Goal: Task Accomplishment & Management: Complete application form

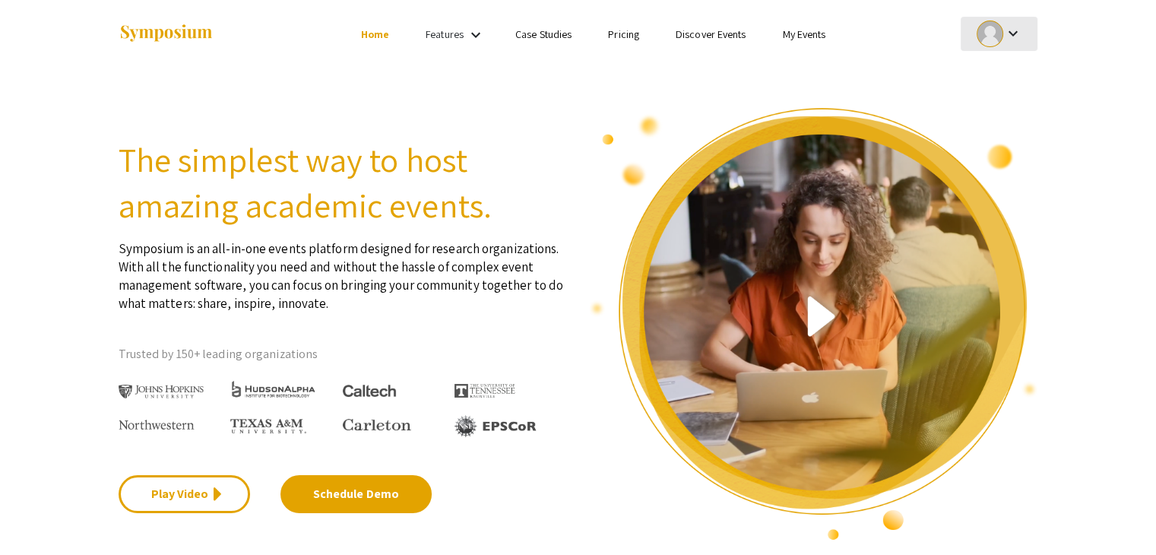
click at [1009, 36] on mat-icon "keyboard_arrow_down" at bounding box center [1012, 33] width 18 height 18
click at [998, 107] on button "My Submissions" at bounding box center [1006, 111] width 93 height 36
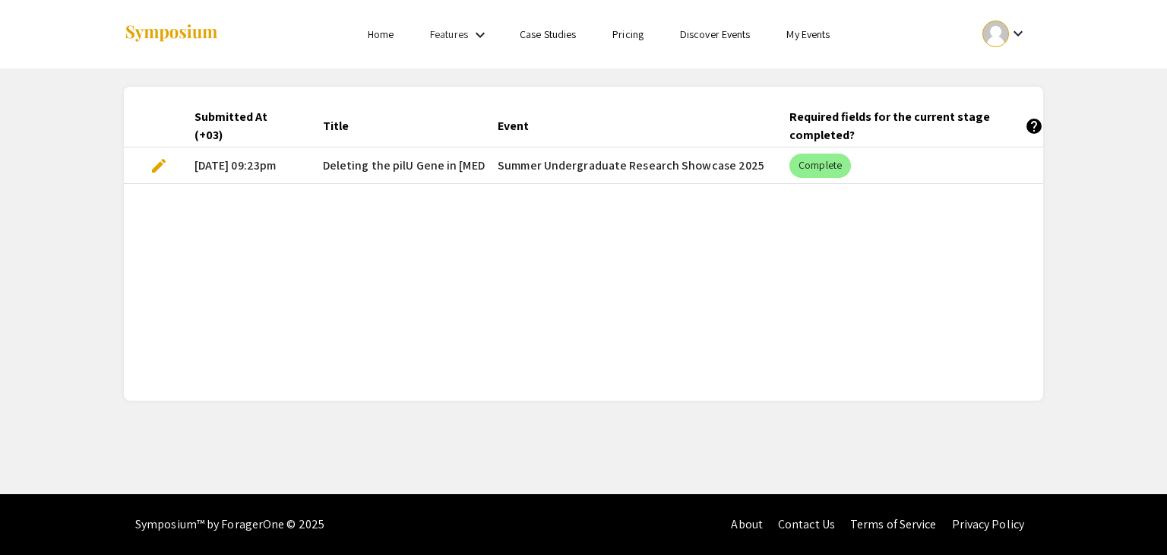
click at [155, 163] on span "edit" at bounding box center [159, 166] width 18 height 18
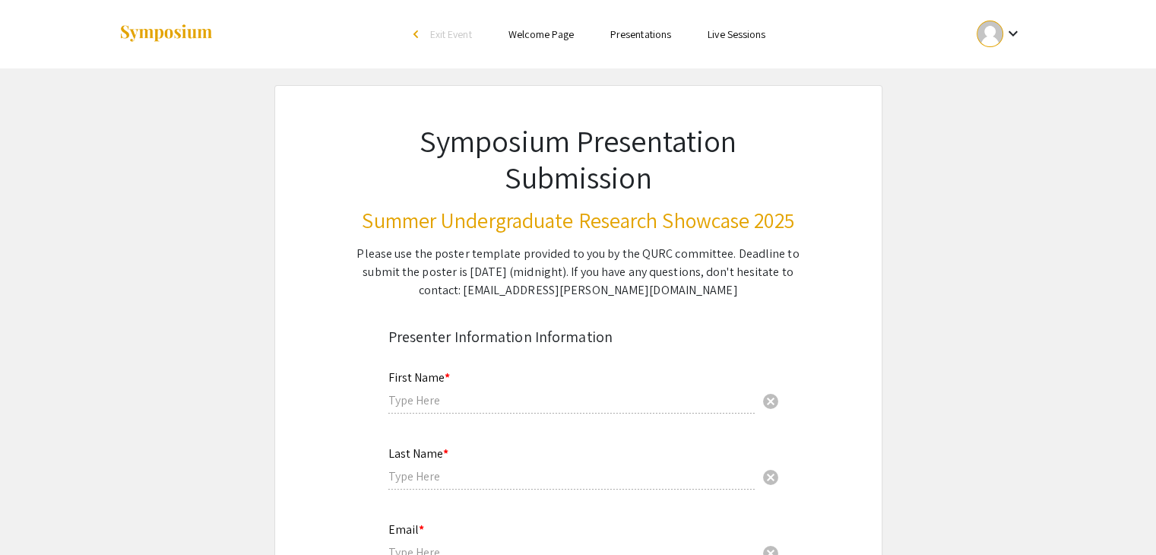
type input "Ragad"
type input "Sadaqa"
type input "[EMAIL_ADDRESS][DOMAIN_NAME]"
radio input "true"
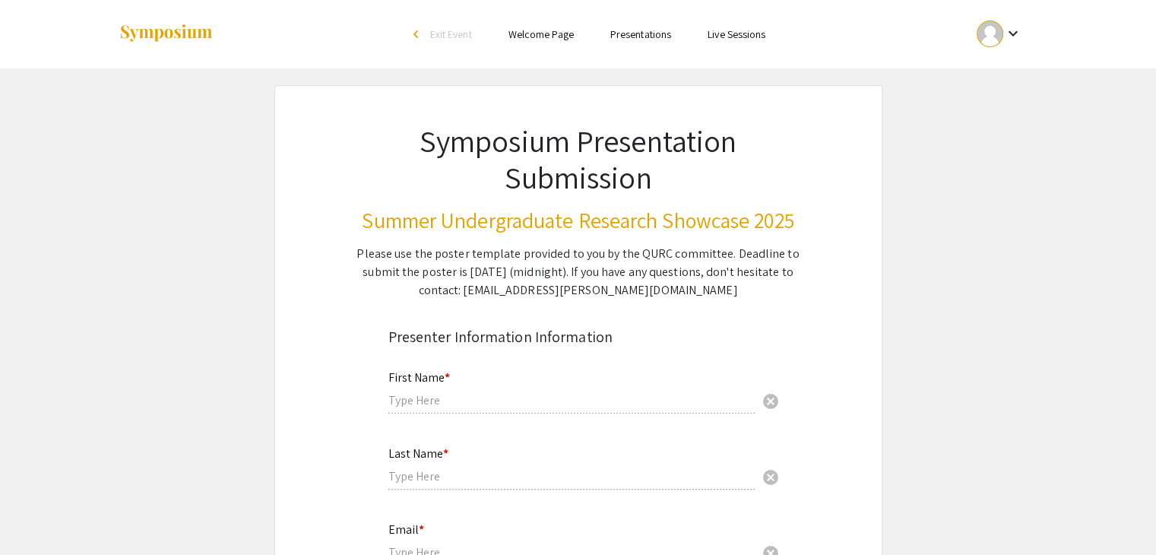
type input "[PERSON_NAME], [PERSON_NAME]"
radio input "true"
select select "custom"
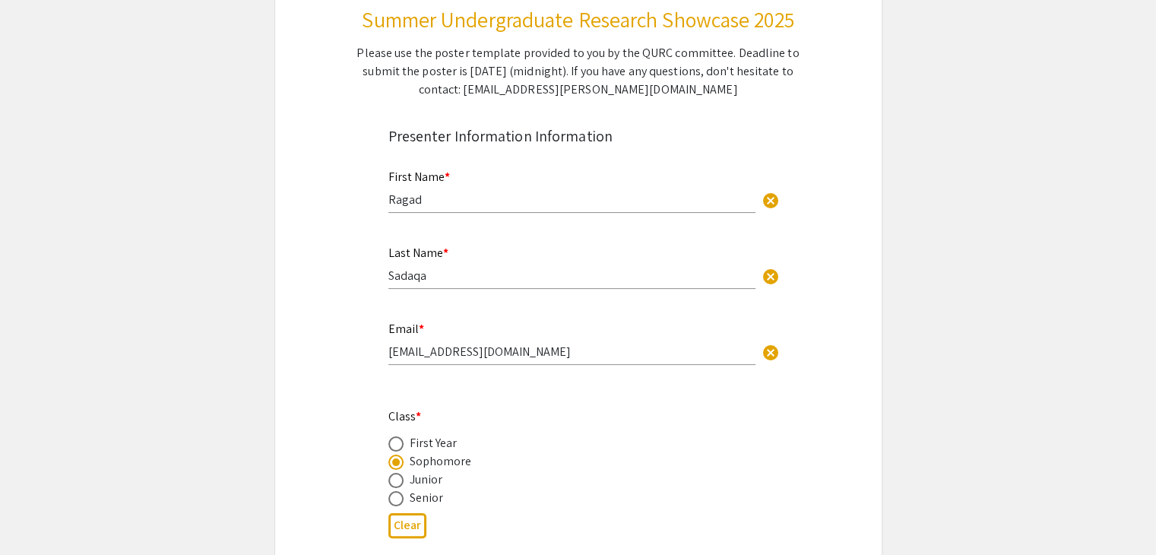
type input "0"
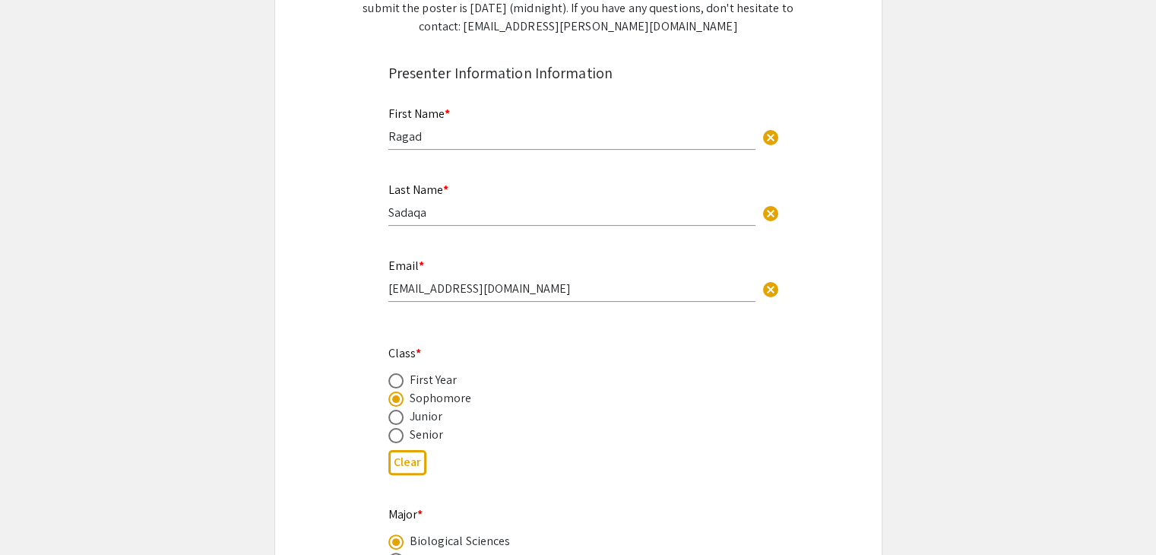
select select "custom"
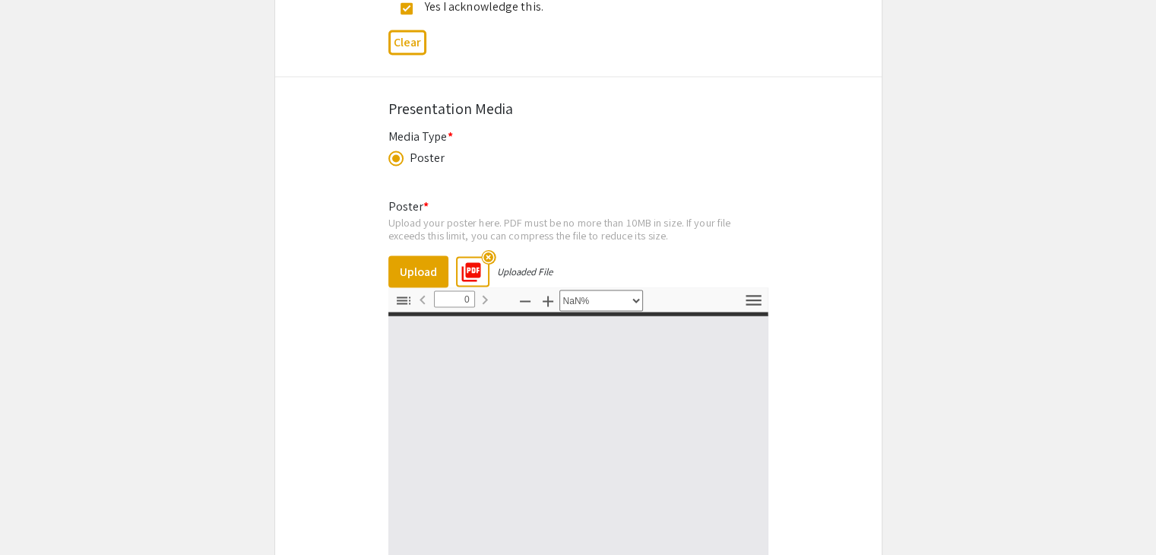
type input "1"
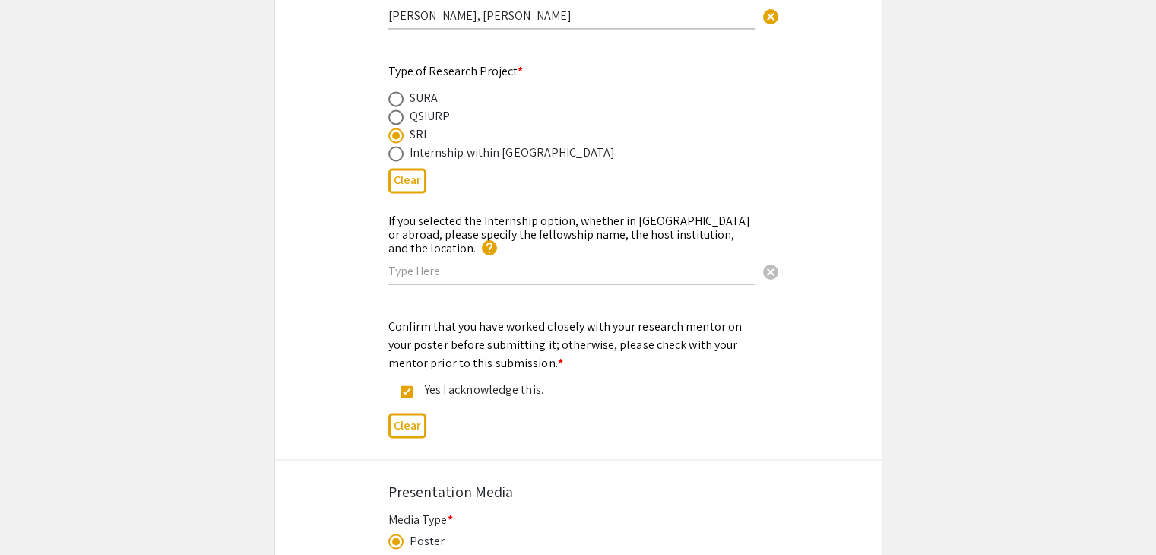
select select "custom"
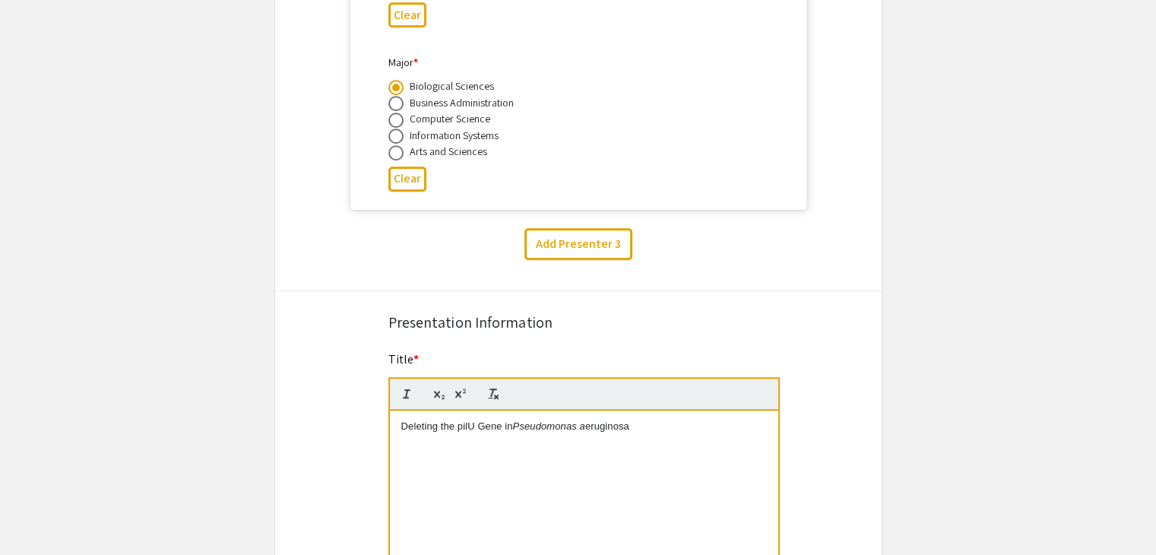
scroll to position [1419, 0]
click at [599, 428] on p "Deleting the pilU Gene in Pseudomonas a eruginosa" at bounding box center [583, 428] width 365 height 14
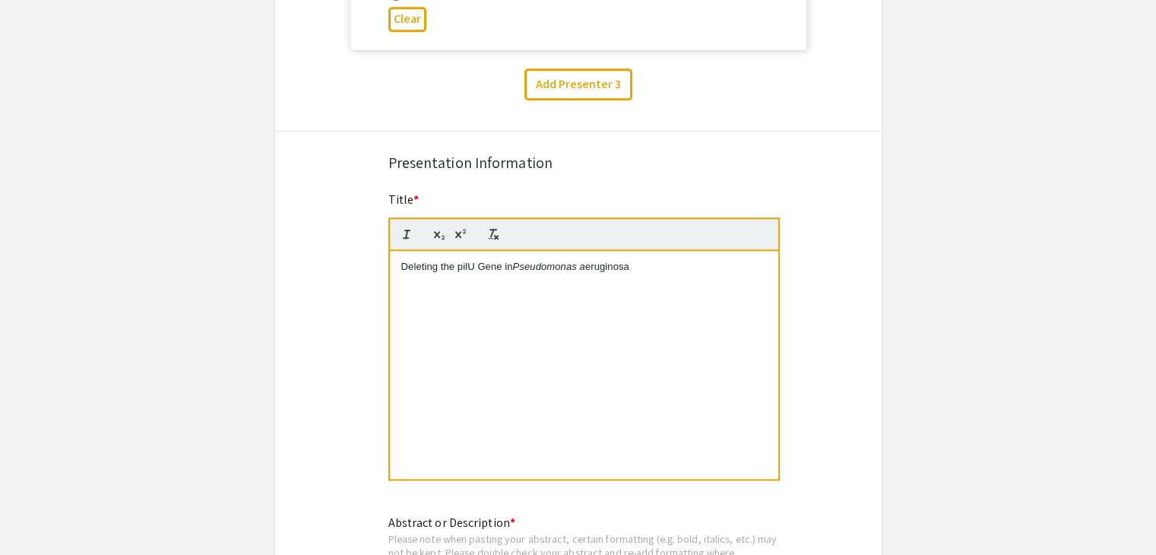
scroll to position [1577, 0]
drag, startPoint x: 586, startPoint y: 267, endPoint x: 647, endPoint y: 265, distance: 61.6
click at [647, 265] on p "Deleting the pilU Gene in Pseudomonas a eruginosa" at bounding box center [583, 270] width 365 height 14
click at [647, 265] on p "Deleting the pilU Gene in [MEDICAL_DATA]" at bounding box center [583, 270] width 365 height 14
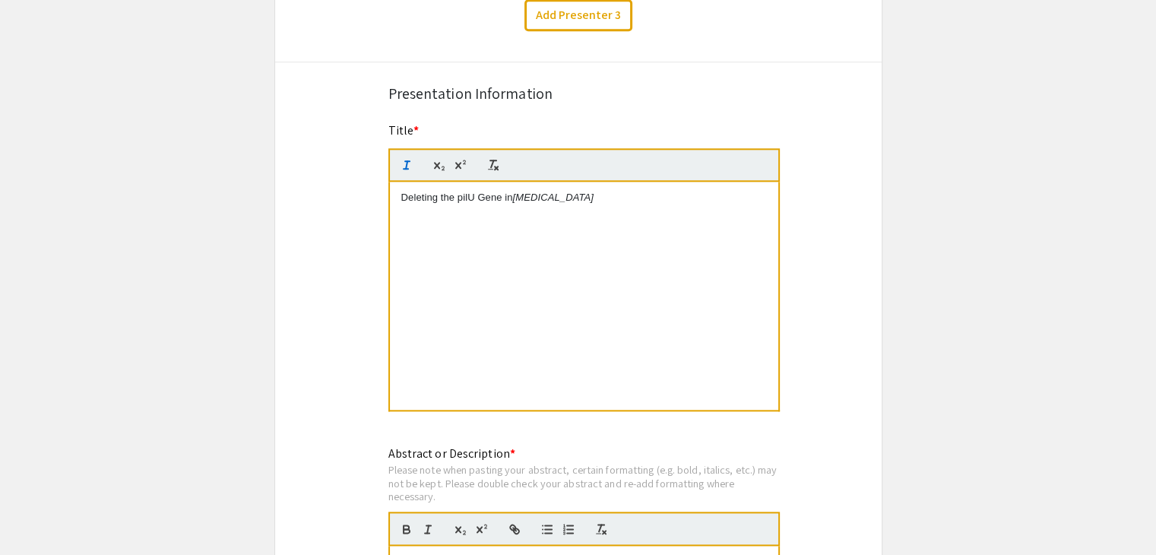
scroll to position [1649, 0]
drag, startPoint x: 643, startPoint y: 191, endPoint x: 583, endPoint y: 193, distance: 60.1
click at [583, 193] on p "Deleting the pilU Gene in [MEDICAL_DATA]" at bounding box center [583, 198] width 365 height 14
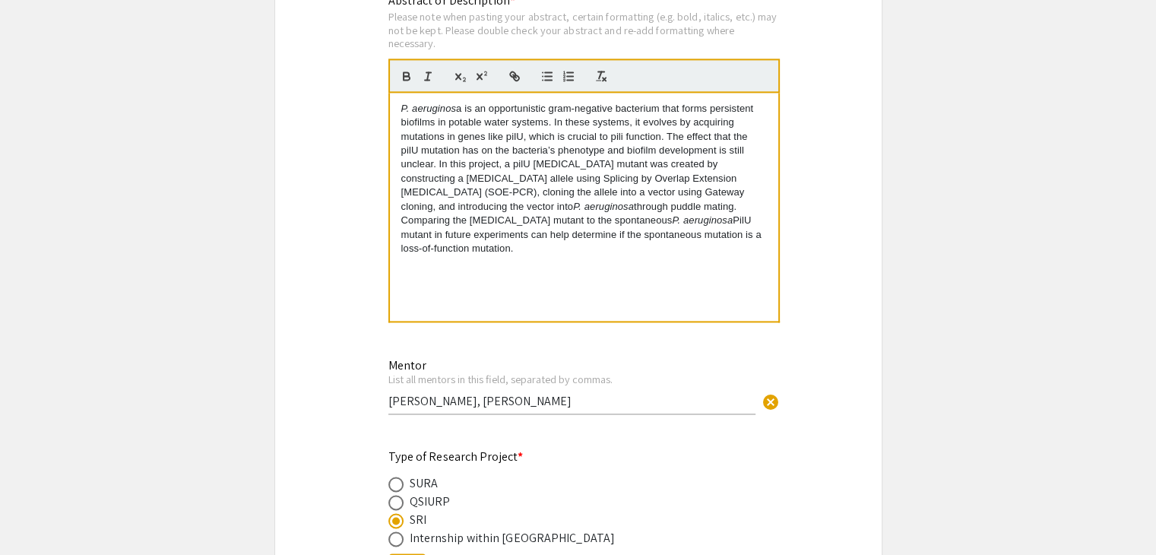
scroll to position [2103, 0]
click at [409, 107] on em "P. aeruginos" at bounding box center [428, 107] width 55 height 11
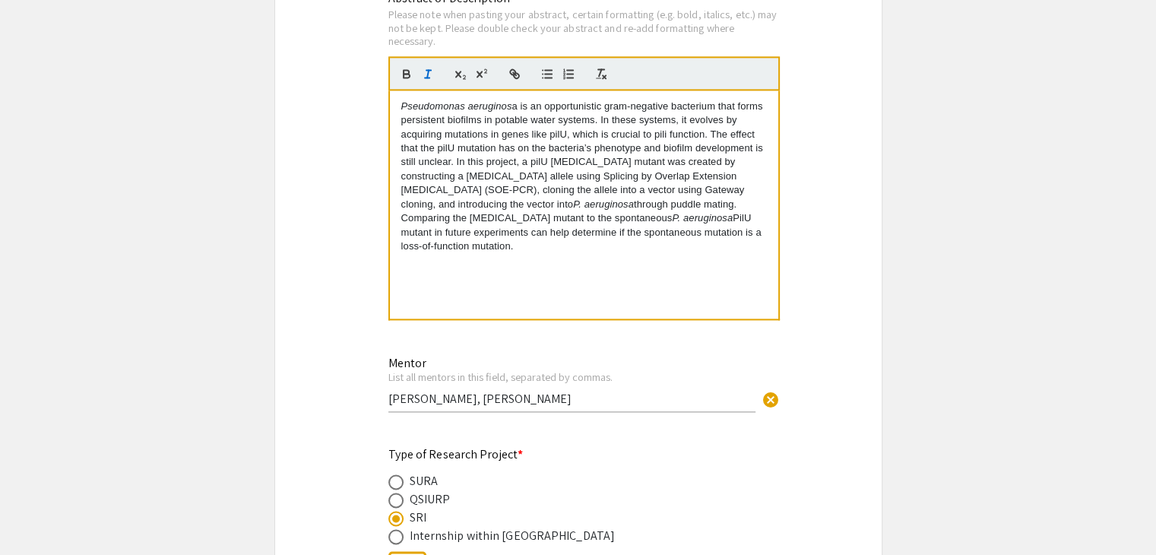
click at [444, 105] on em "Pseudomonas aeruginos" at bounding box center [456, 105] width 111 height 11
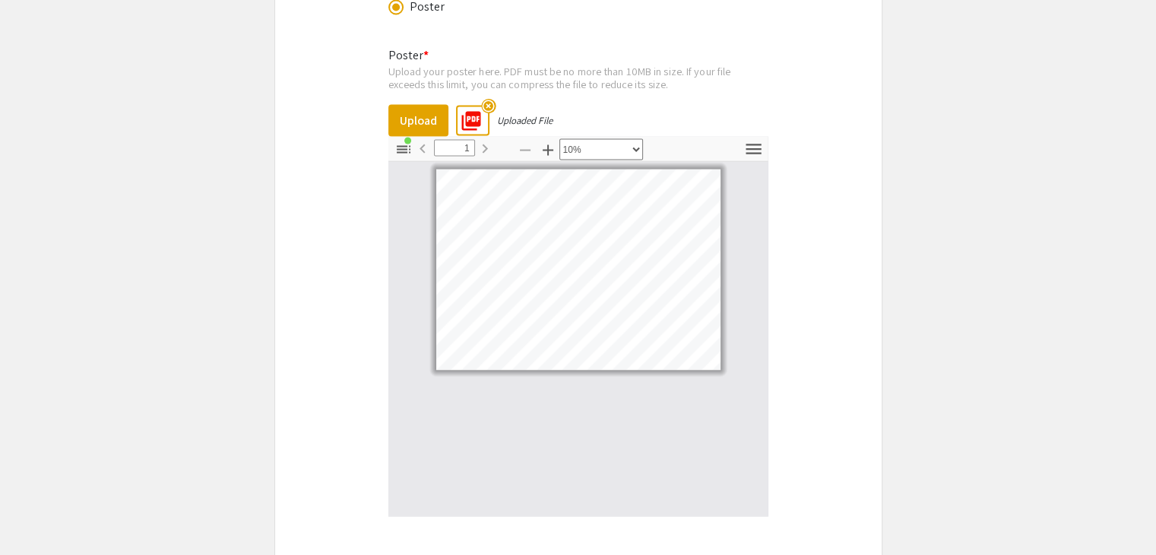
scroll to position [2920, 0]
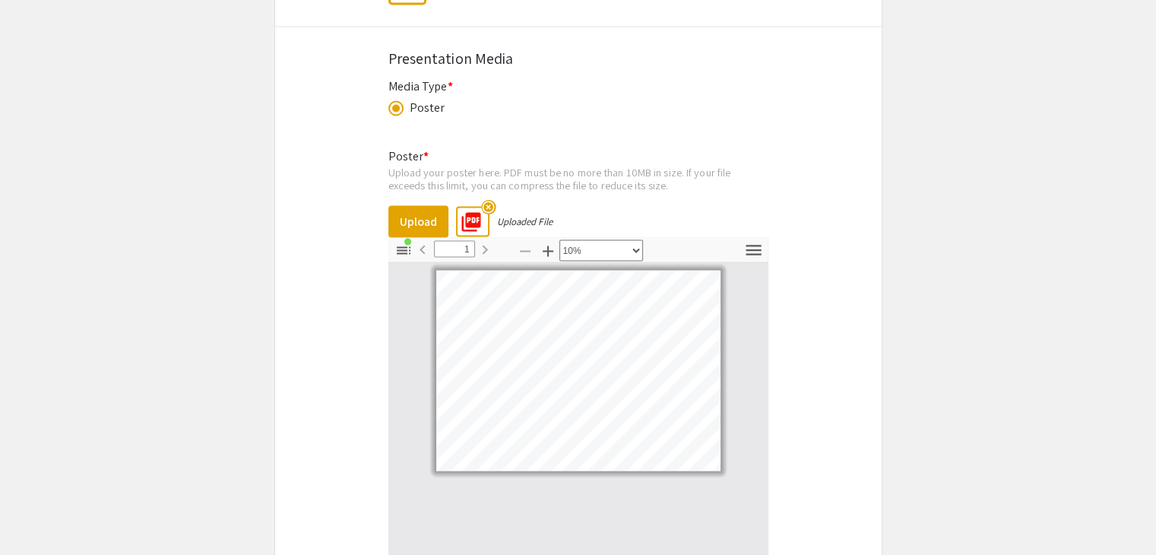
click at [486, 200] on mat-icon "highlight_off" at bounding box center [488, 207] width 14 height 14
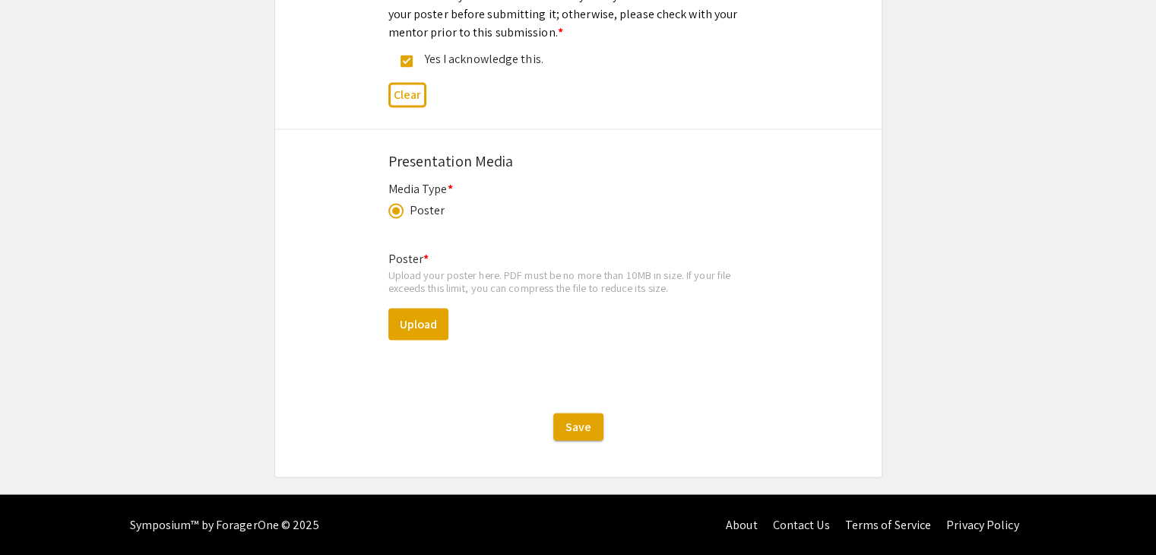
scroll to position [2796, 0]
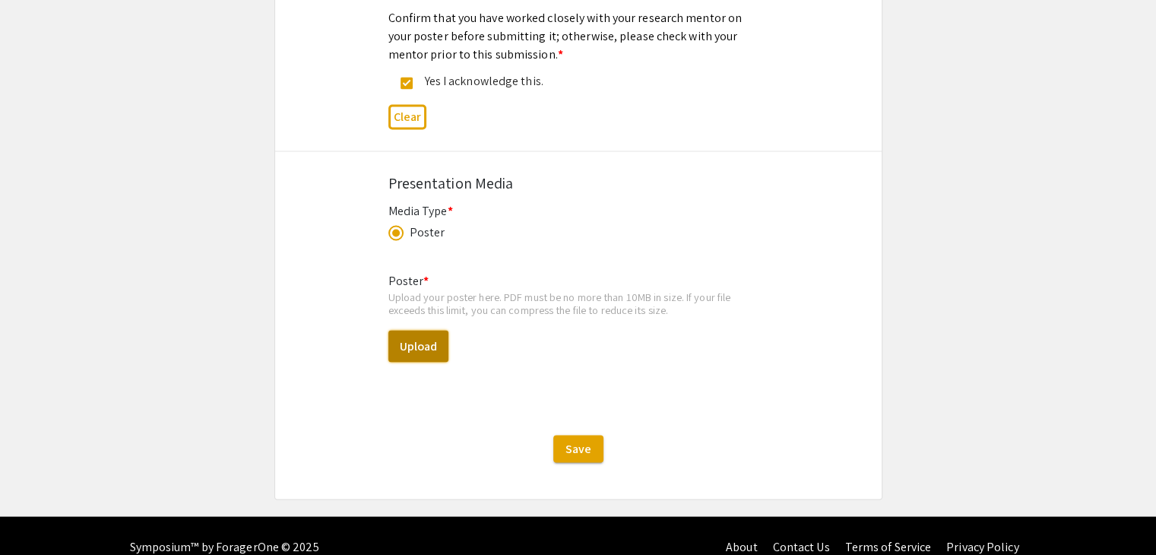
click at [418, 330] on button "Upload" at bounding box center [418, 346] width 60 height 32
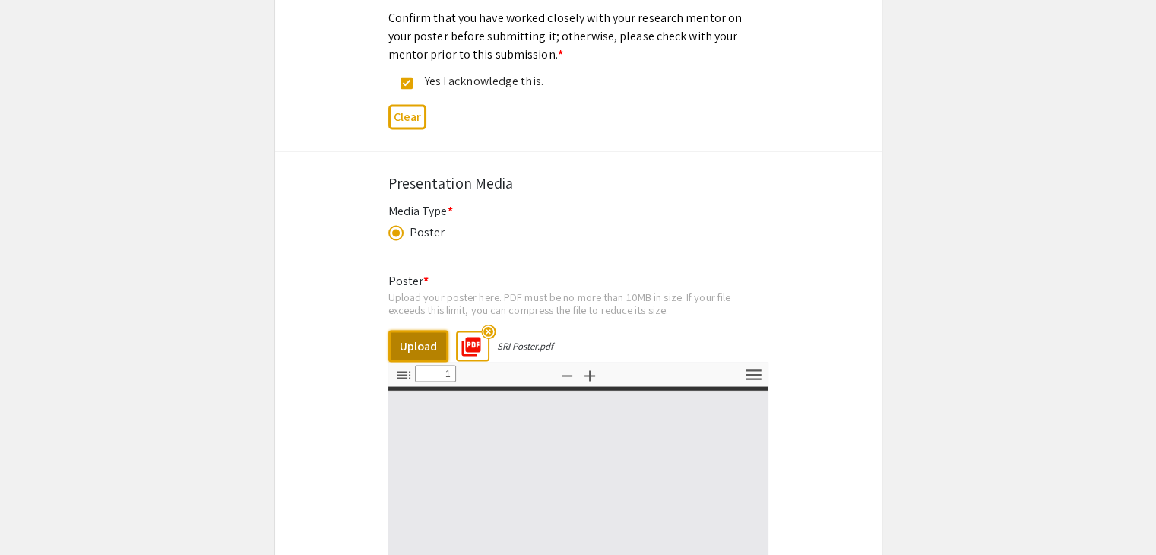
type input "0"
select select "custom"
type input "1"
select select "auto"
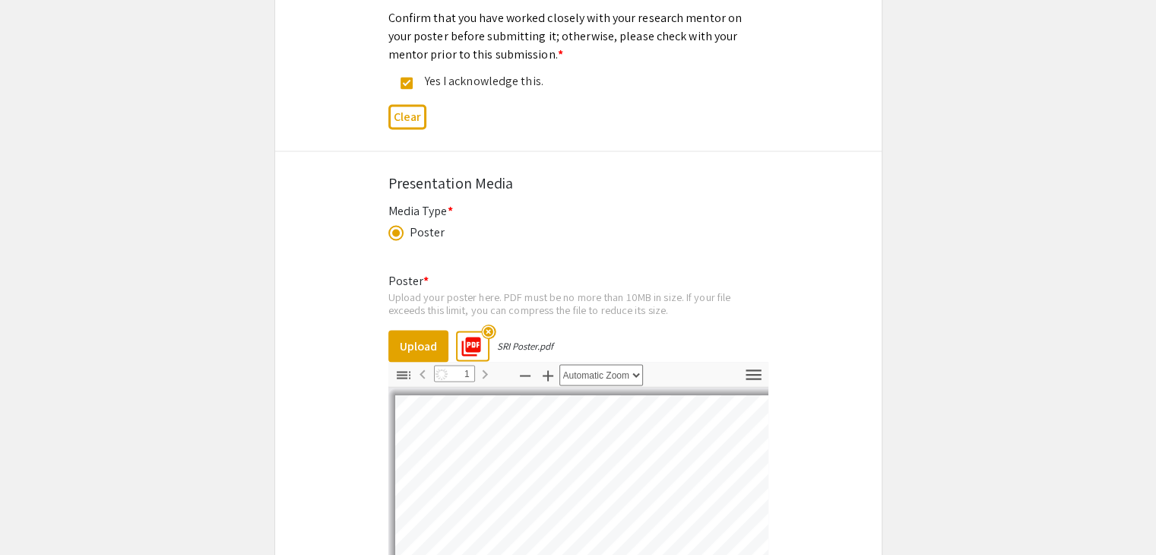
click at [489, 324] on mat-icon "highlight_off" at bounding box center [488, 331] width 14 height 14
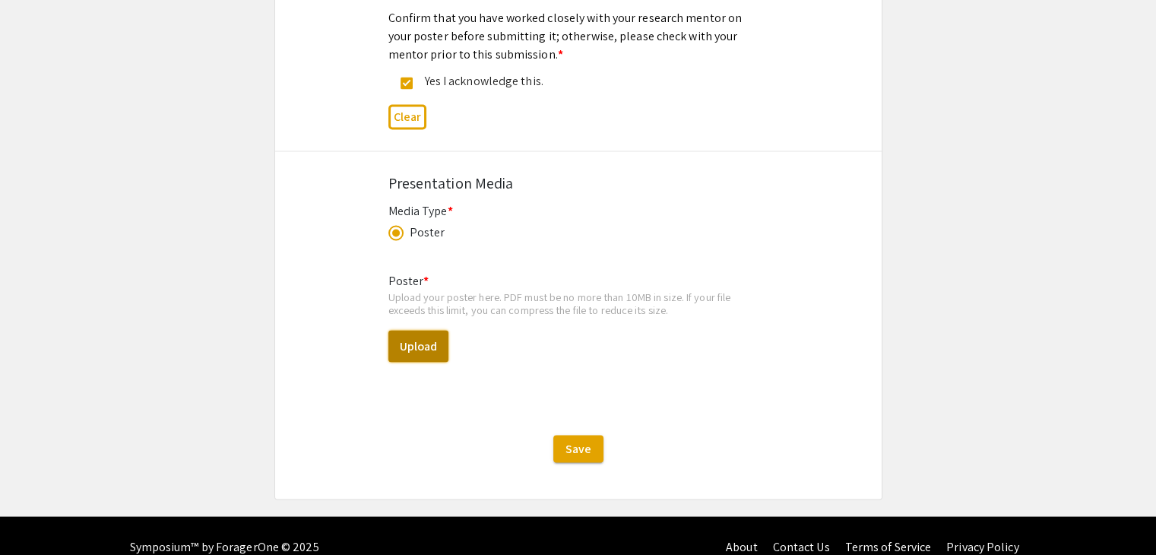
click at [437, 330] on button "Upload" at bounding box center [418, 346] width 60 height 32
click at [432, 330] on button "Upload" at bounding box center [418, 346] width 60 height 32
select select "custom"
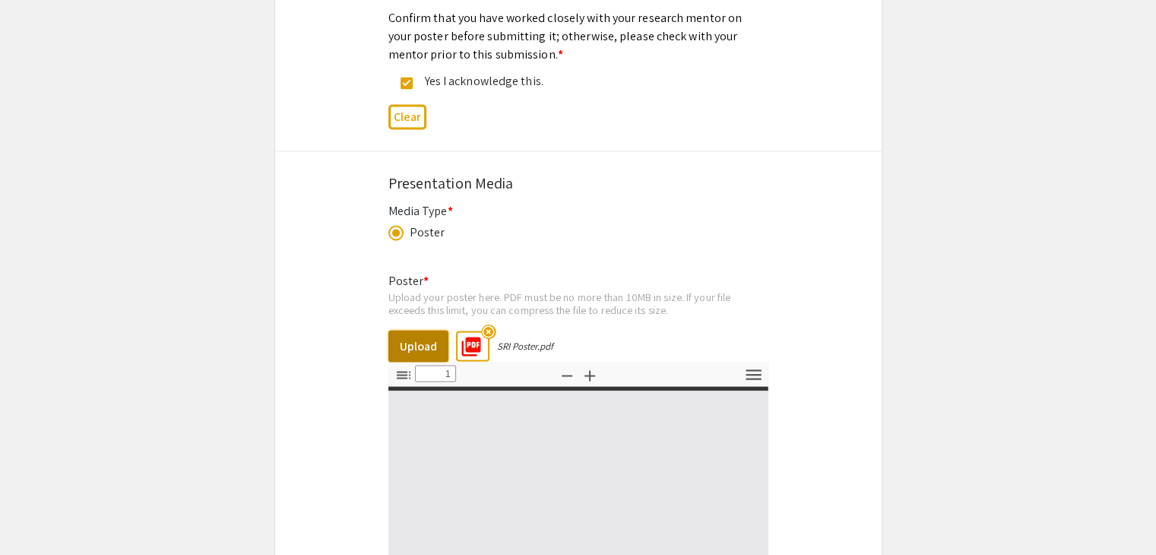
type input "0"
select select "auto"
type input "1"
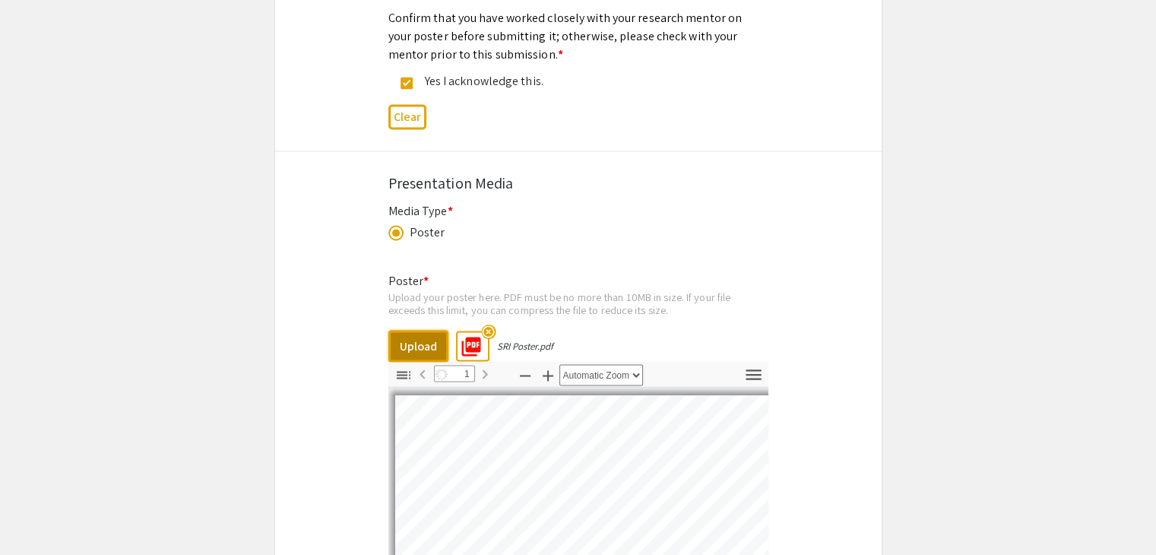
scroll to position [3039, 0]
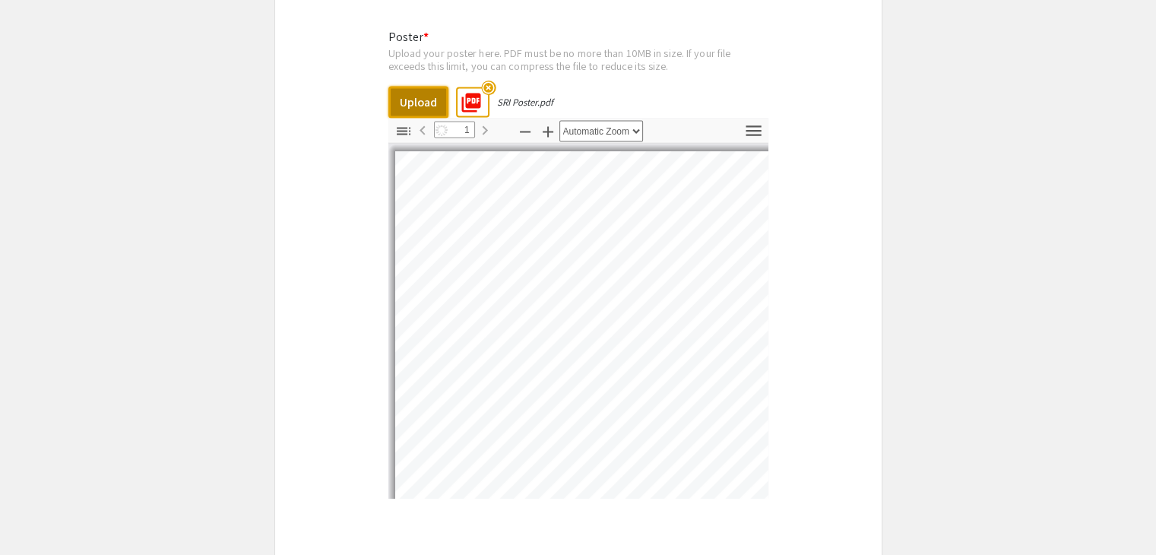
select select "auto"
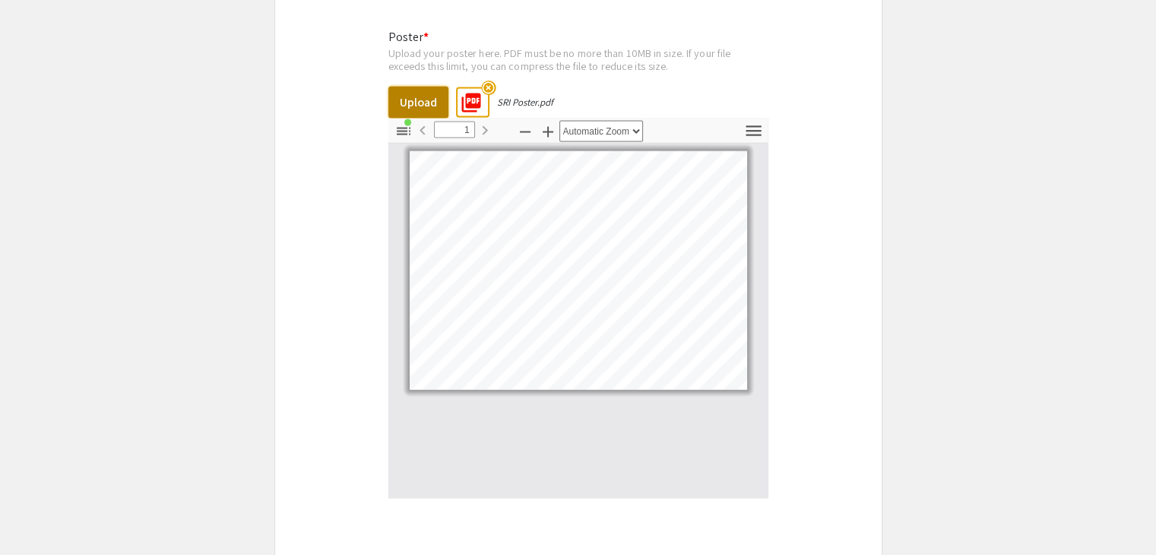
click at [428, 87] on button "Upload" at bounding box center [418, 103] width 60 height 32
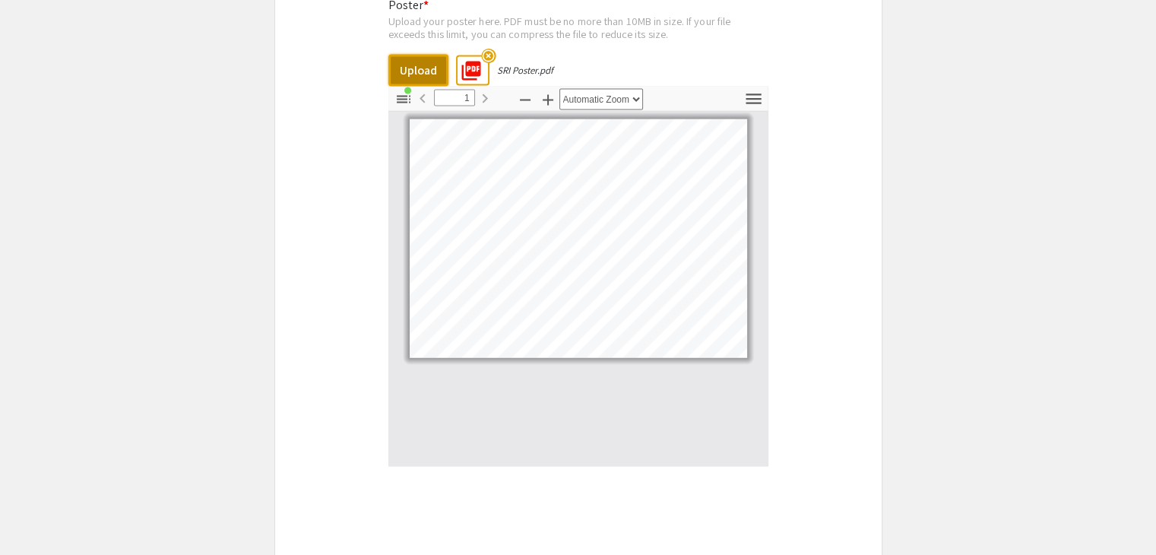
scroll to position [3121, 0]
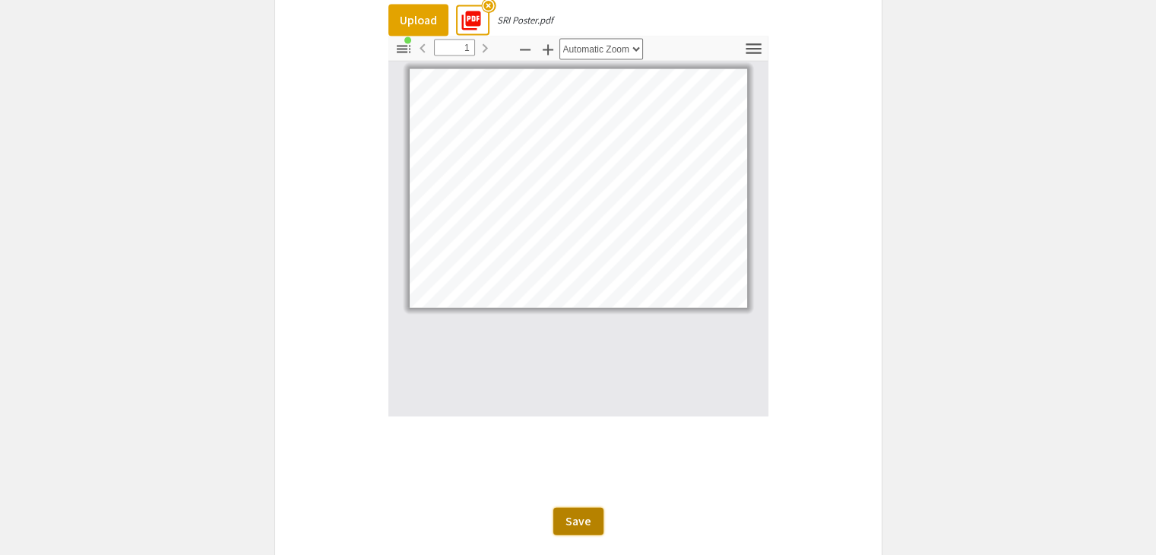
click at [583, 513] on span "Save" at bounding box center [578, 521] width 26 height 16
click at [579, 513] on span "Save" at bounding box center [578, 521] width 26 height 16
click at [732, 508] on div "Save" at bounding box center [578, 521] width 606 height 27
click at [580, 513] on span "Save" at bounding box center [578, 521] width 26 height 16
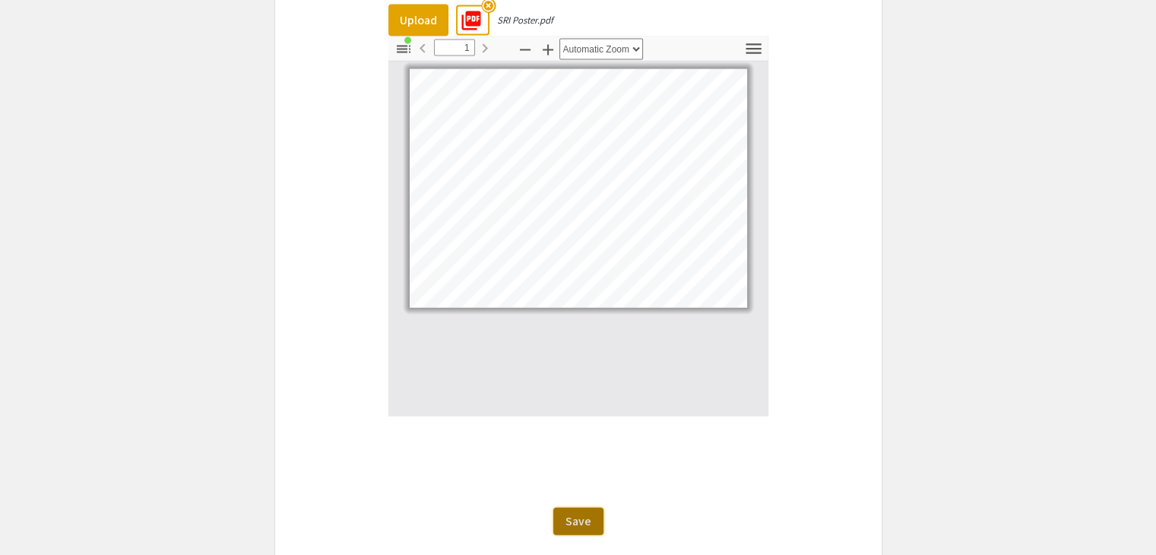
click at [587, 513] on span "Save" at bounding box center [578, 521] width 26 height 16
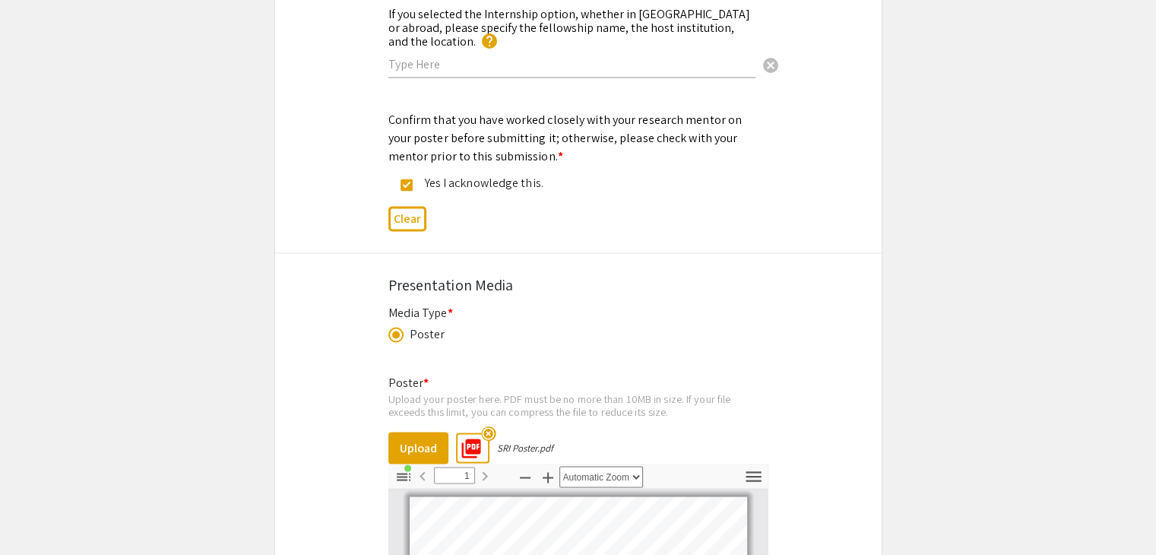
scroll to position [3194, 0]
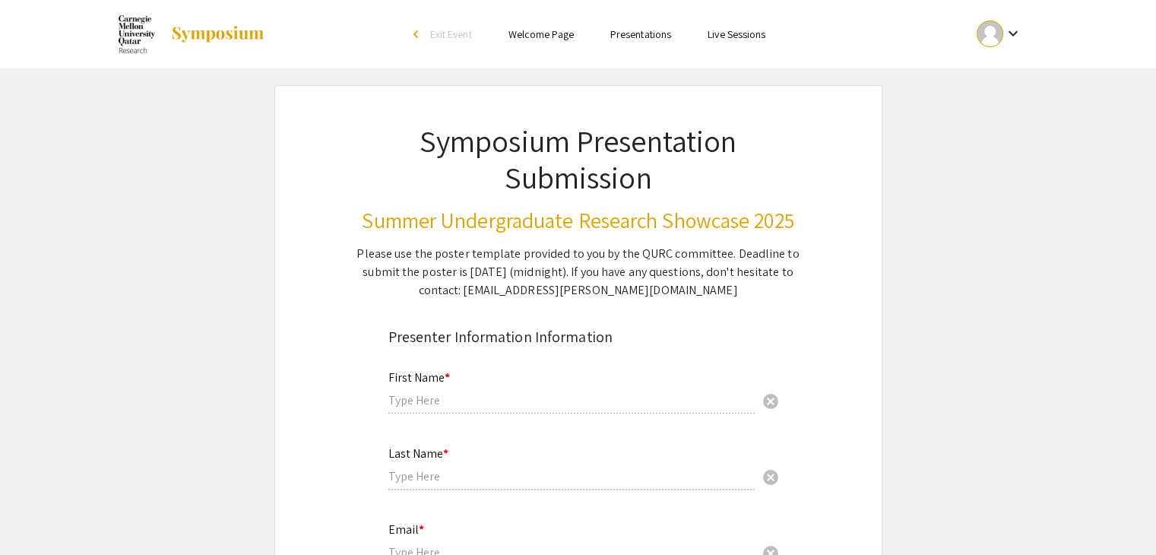
type input "Ragad"
type input "Sadaqa"
type input "[EMAIL_ADDRESS][DOMAIN_NAME]"
radio input "true"
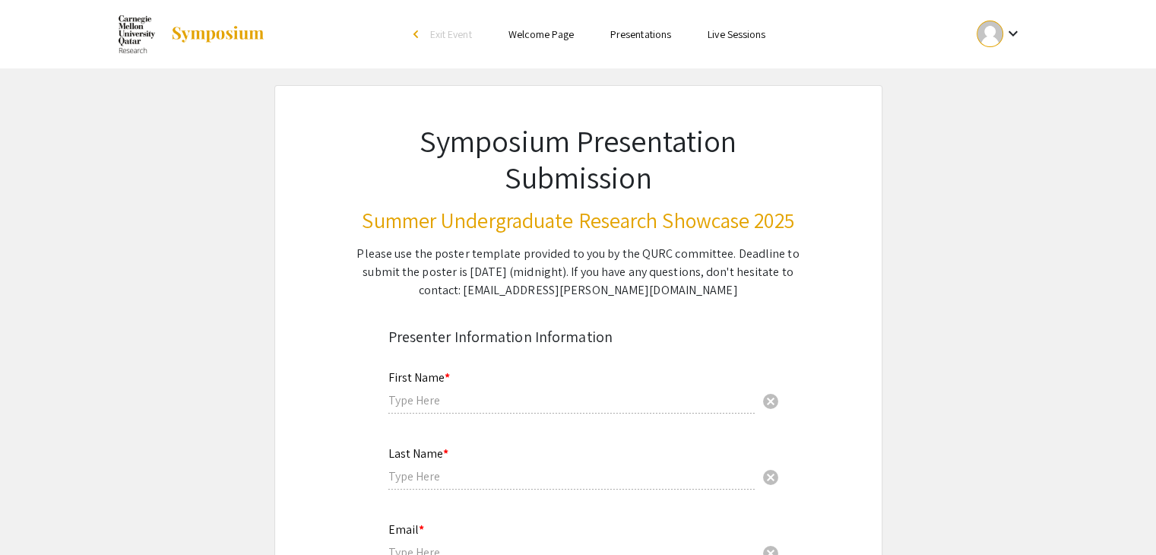
type input "[PERSON_NAME], [PERSON_NAME]"
radio input "true"
select select "custom"
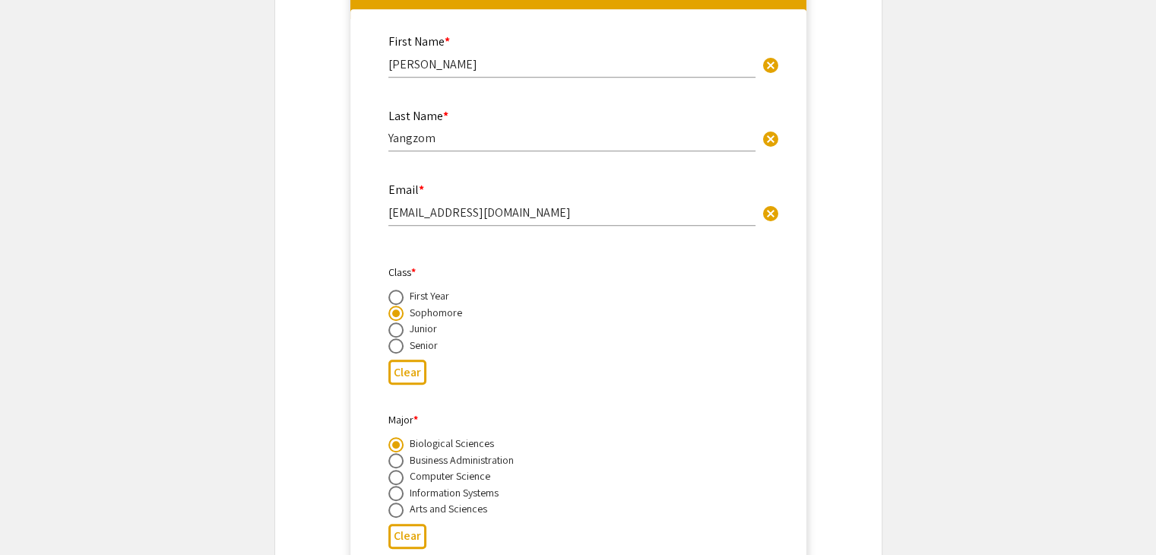
type input "0"
select select "custom"
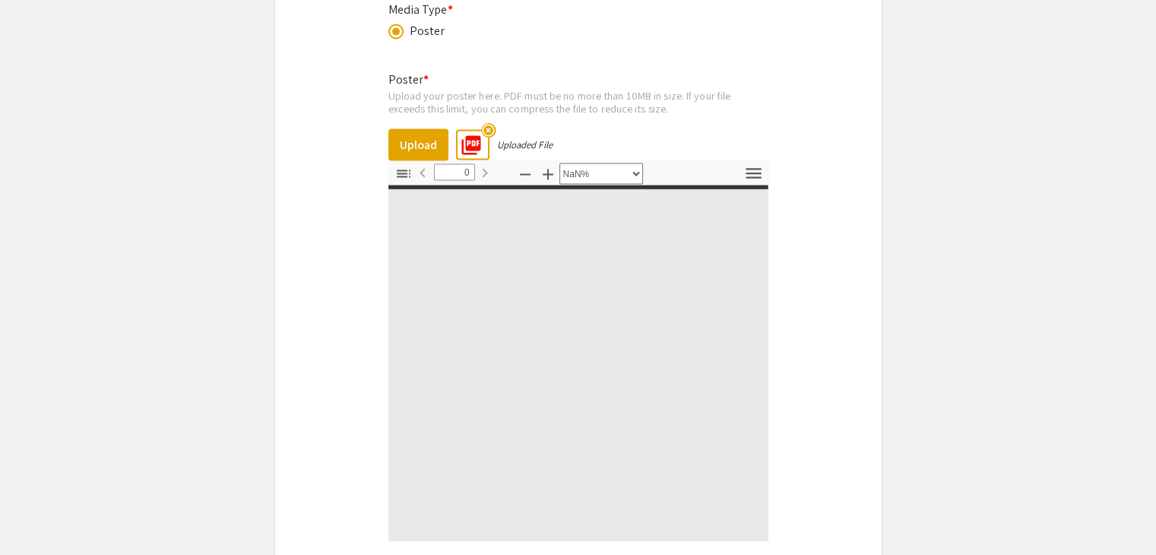
scroll to position [2999, 0]
type input "1"
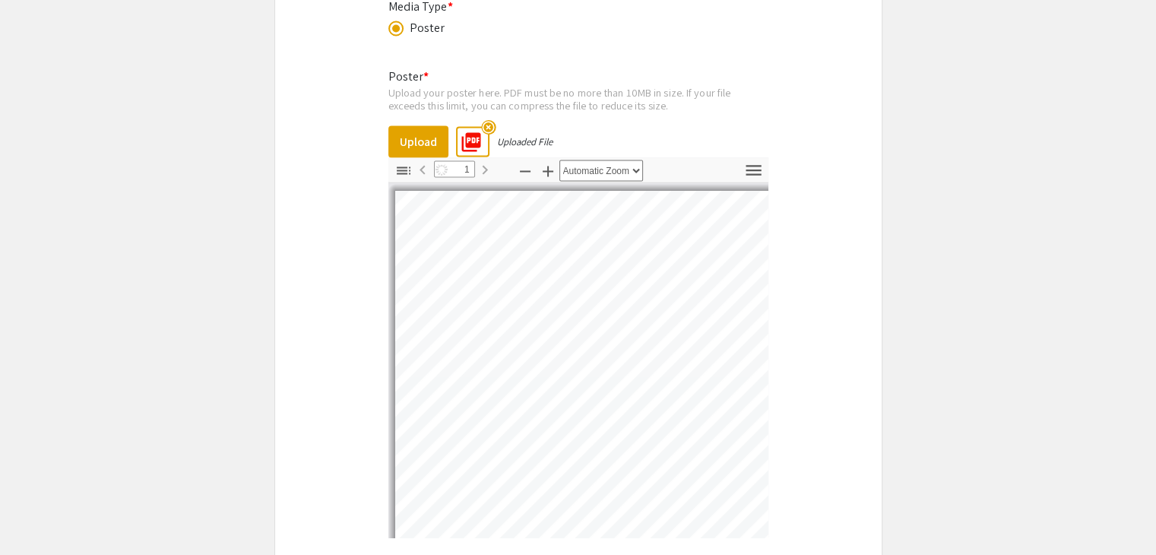
select select "custom"
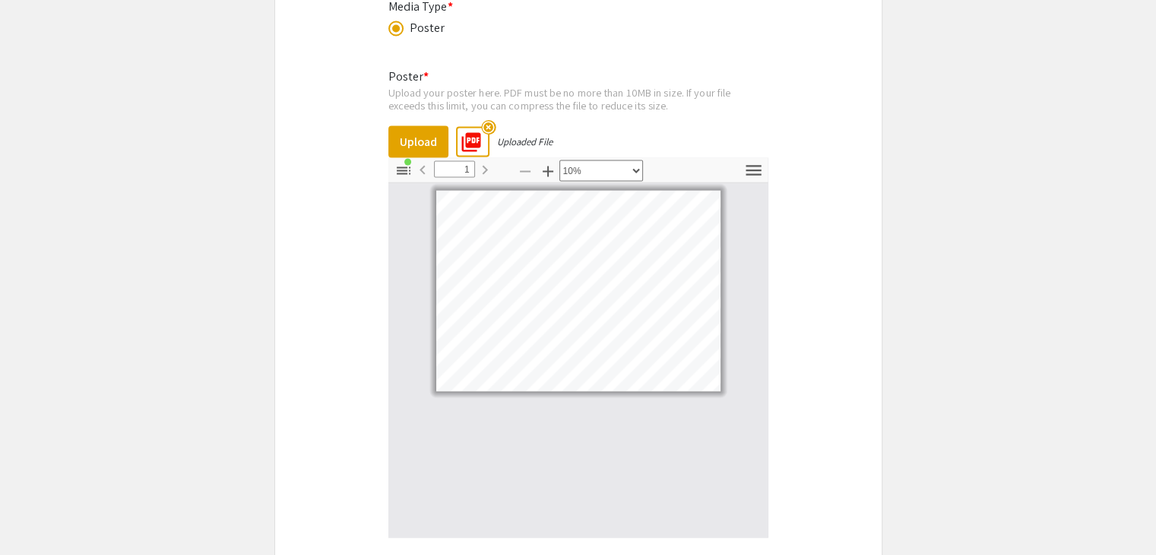
click at [483, 120] on mat-icon "highlight_off" at bounding box center [488, 127] width 14 height 14
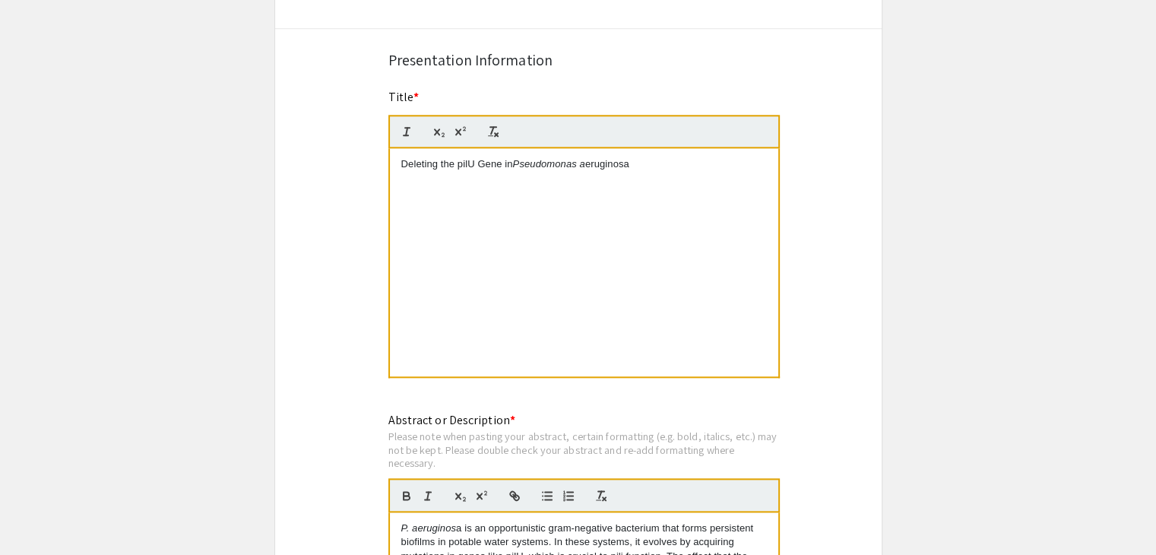
scroll to position [1684, 0]
drag, startPoint x: 684, startPoint y: 156, endPoint x: 589, endPoint y: 156, distance: 95.0
click at [589, 157] on p "Deleting the pilU Gene in Pseudomonas a eruginosa" at bounding box center [583, 164] width 365 height 14
click at [398, 126] on button "button" at bounding box center [406, 131] width 21 height 18
click at [368, 189] on div "Symposium Presentation Submission Summer Undergraduate Research Showcase 2025 P…" at bounding box center [578, 7] width 608 height 3210
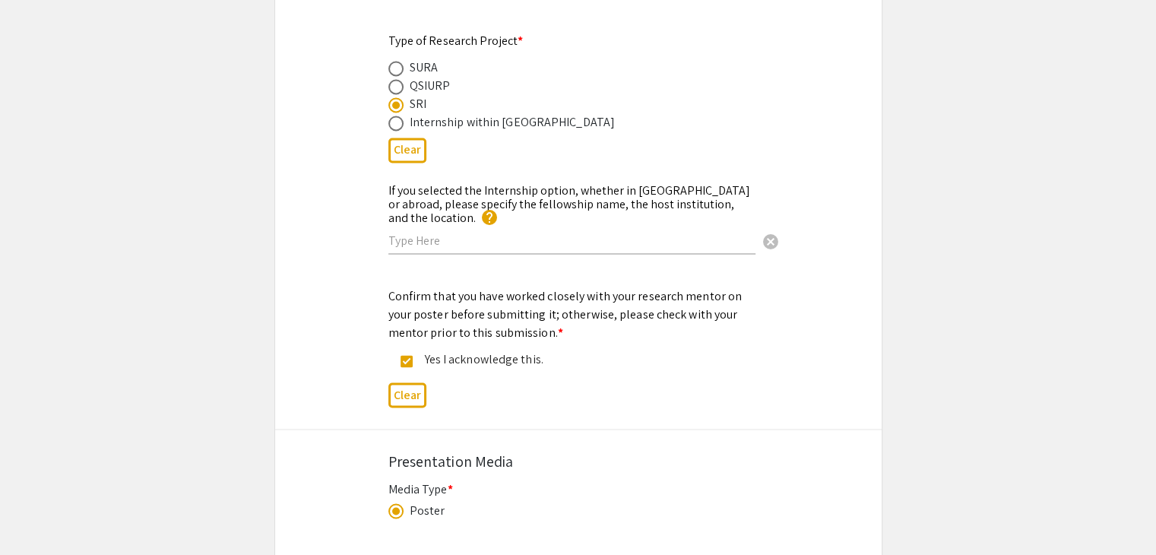
scroll to position [2796, 0]
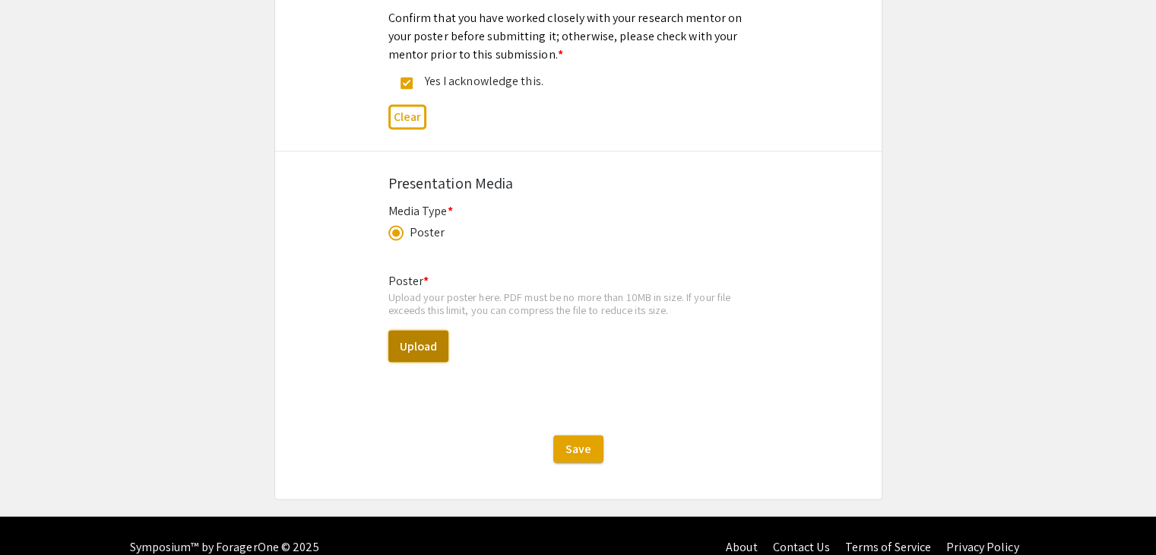
click at [422, 330] on button "Upload" at bounding box center [418, 346] width 60 height 32
select select "custom"
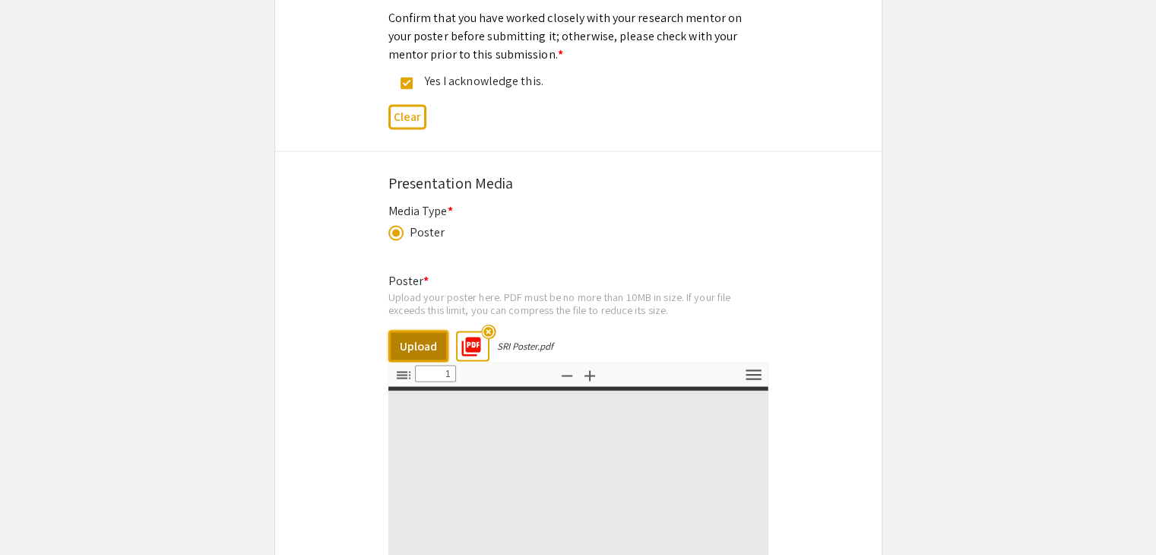
type input "0"
select select "auto"
type input "1"
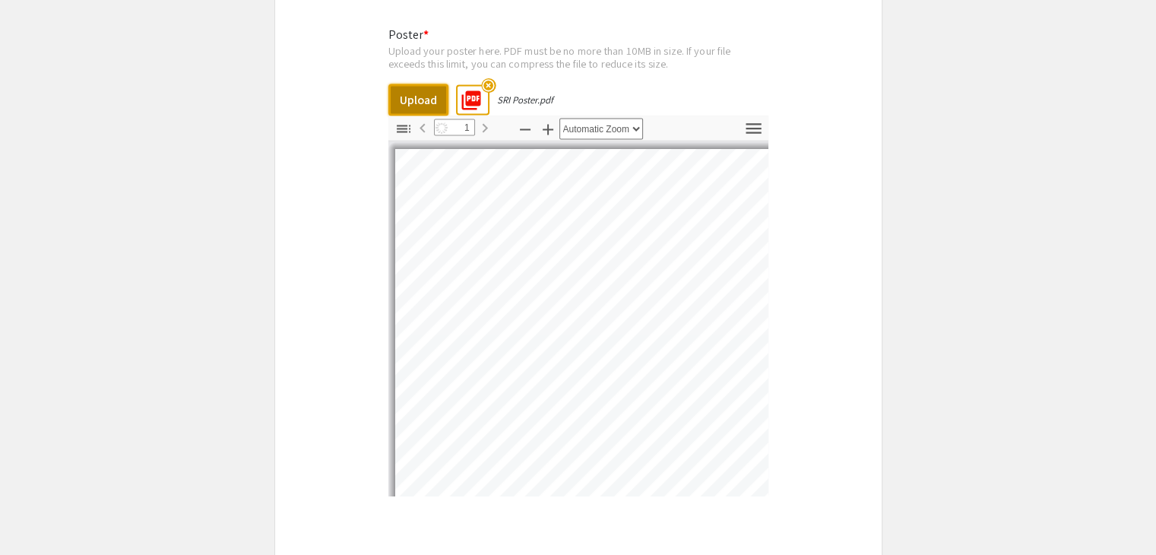
scroll to position [3042, 0]
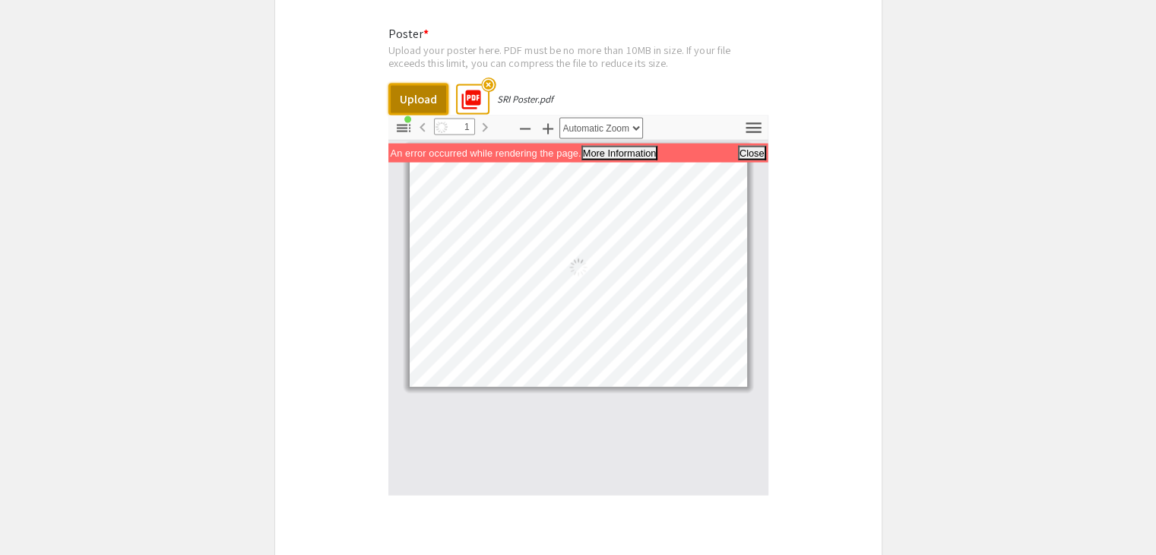
select select "custom"
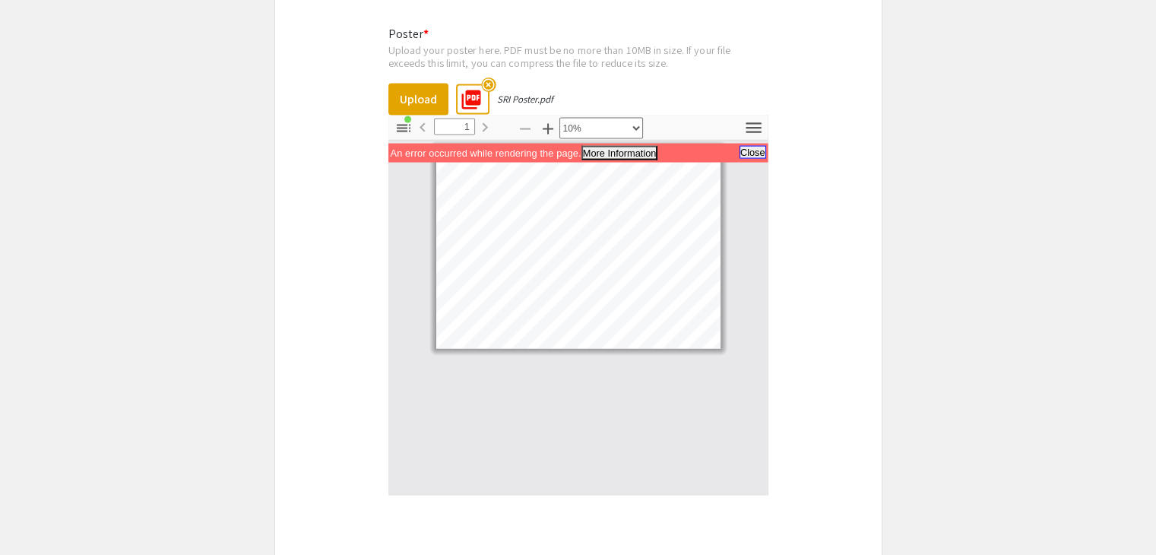
click at [761, 146] on button "Close" at bounding box center [752, 152] width 27 height 13
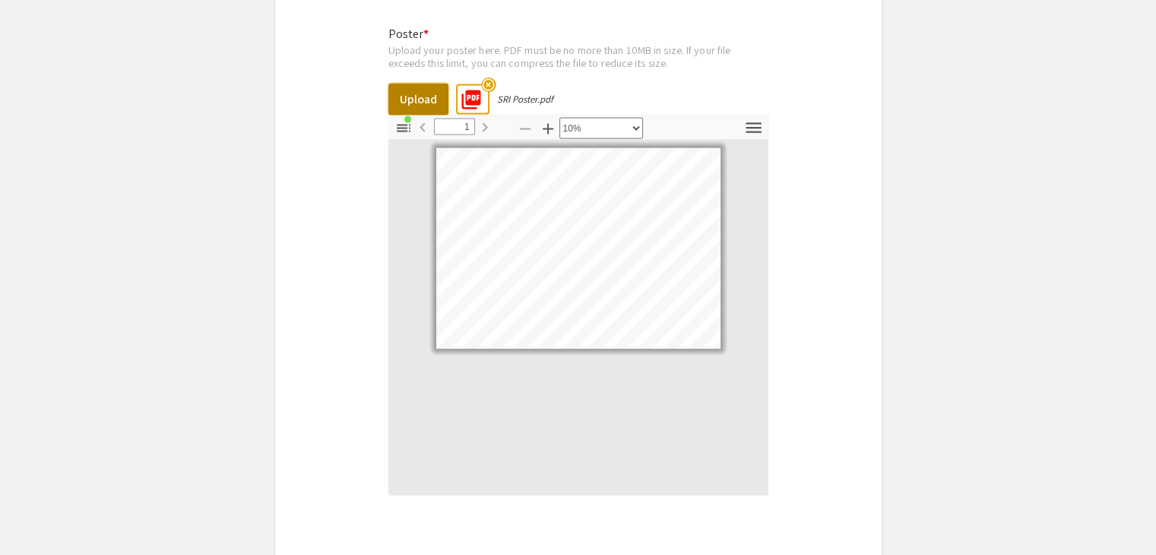
click at [422, 84] on button "Upload" at bounding box center [418, 100] width 60 height 32
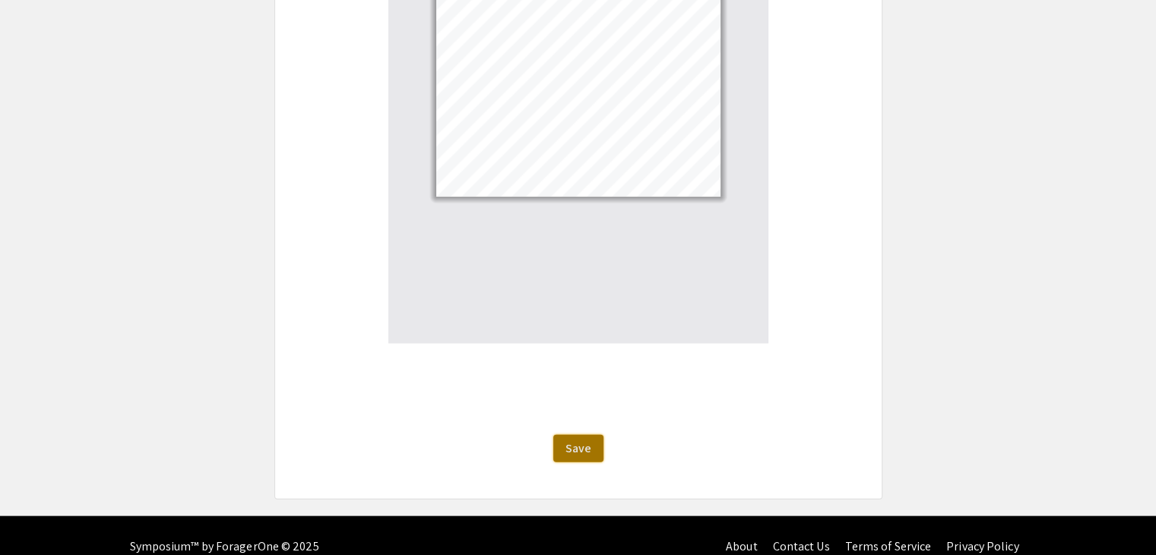
click at [583, 440] on span "Save" at bounding box center [578, 448] width 26 height 16
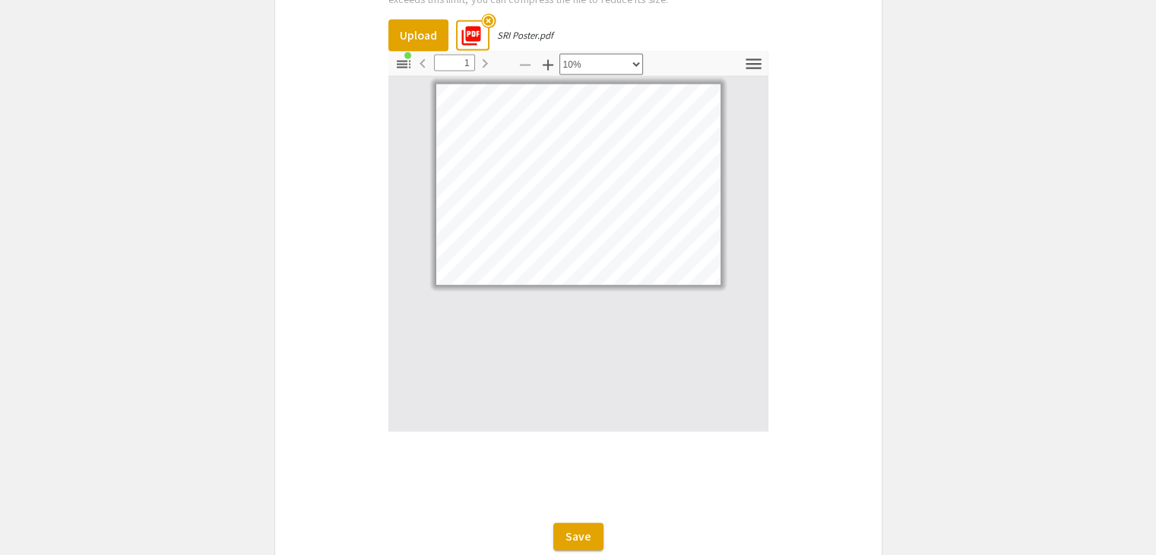
scroll to position [3103, 0]
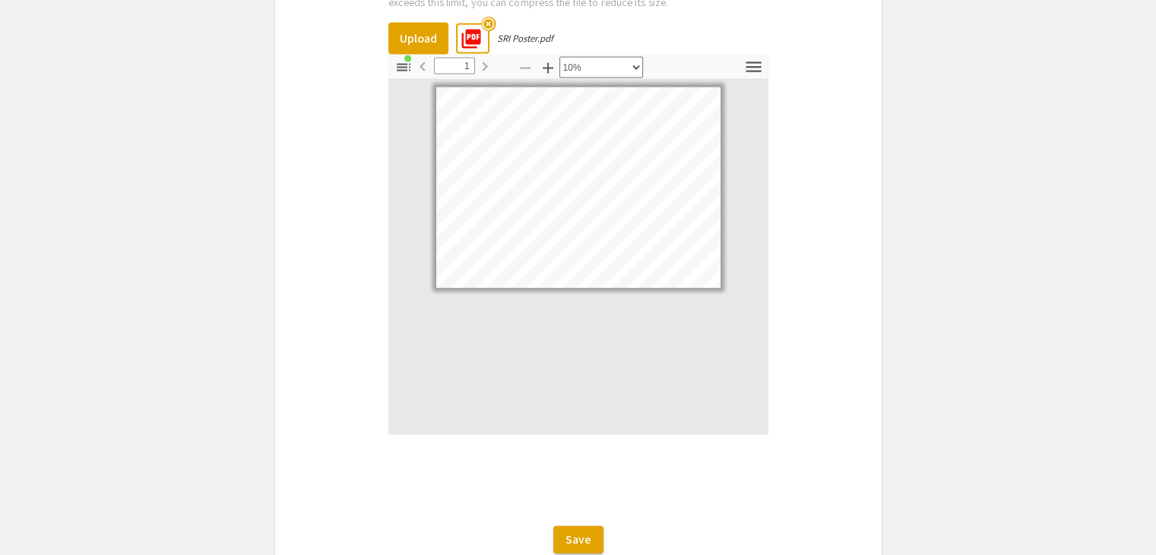
click at [575, 531] on span "Save" at bounding box center [578, 539] width 26 height 16
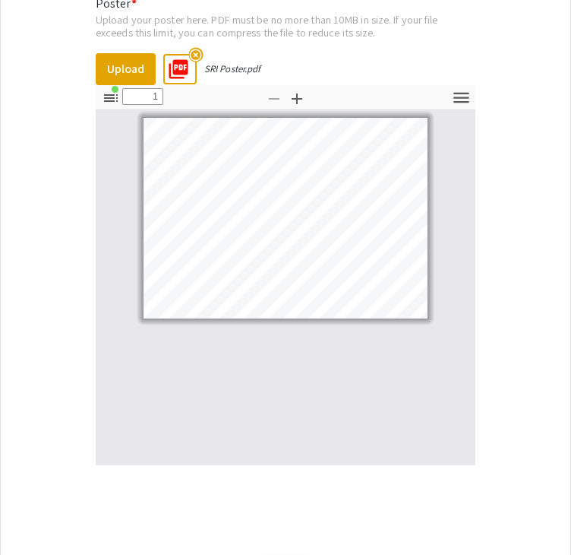
scroll to position [3194, 0]
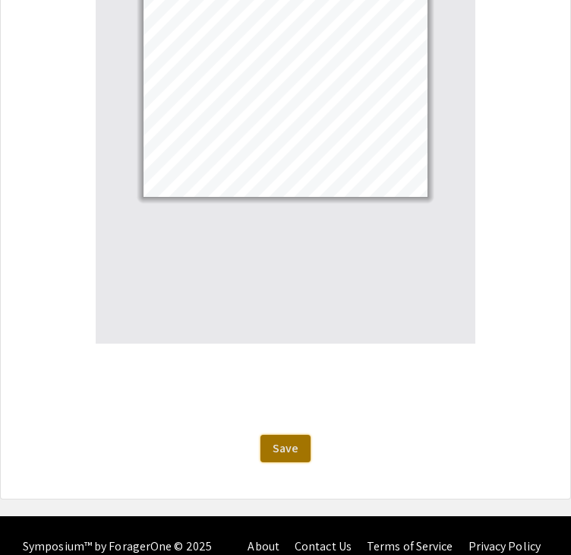
click at [287, 435] on button "Save" at bounding box center [286, 448] width 50 height 27
click at [285, 440] on span "Save" at bounding box center [286, 448] width 26 height 16
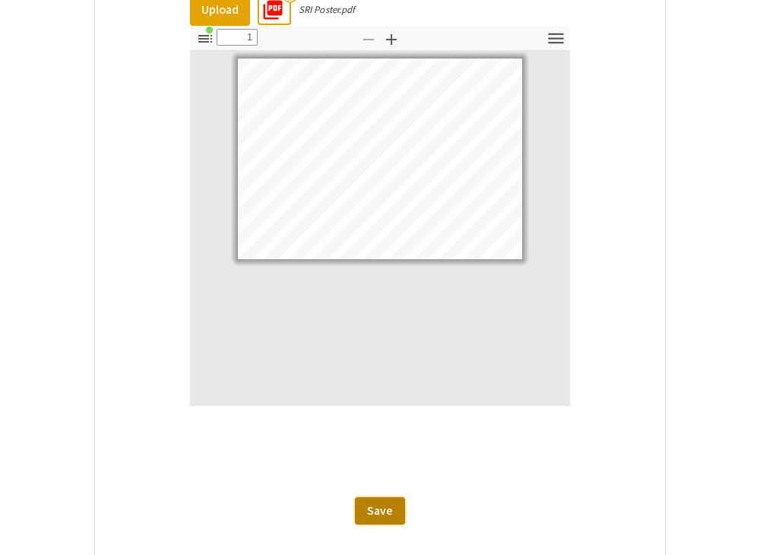
scroll to position [3126, 0]
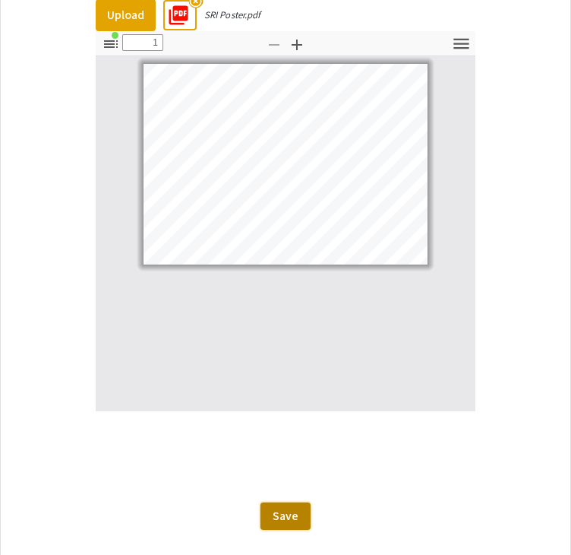
click at [283, 508] on span "Save" at bounding box center [286, 516] width 26 height 16
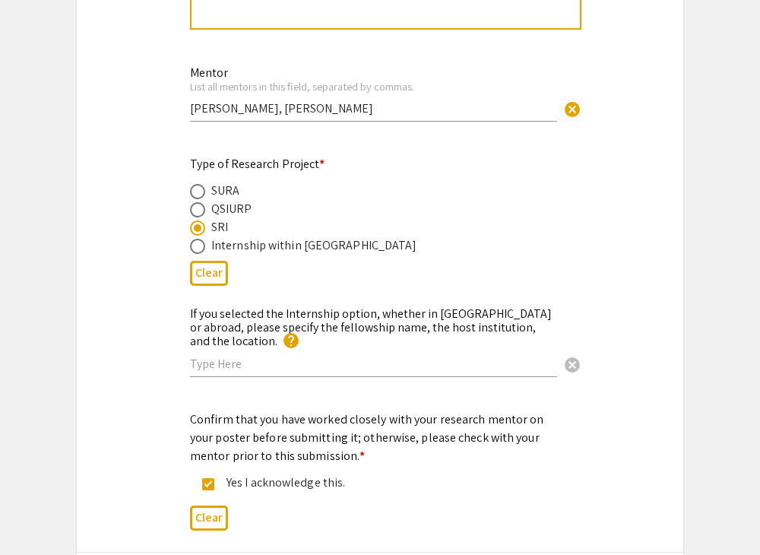
scroll to position [2266, 0]
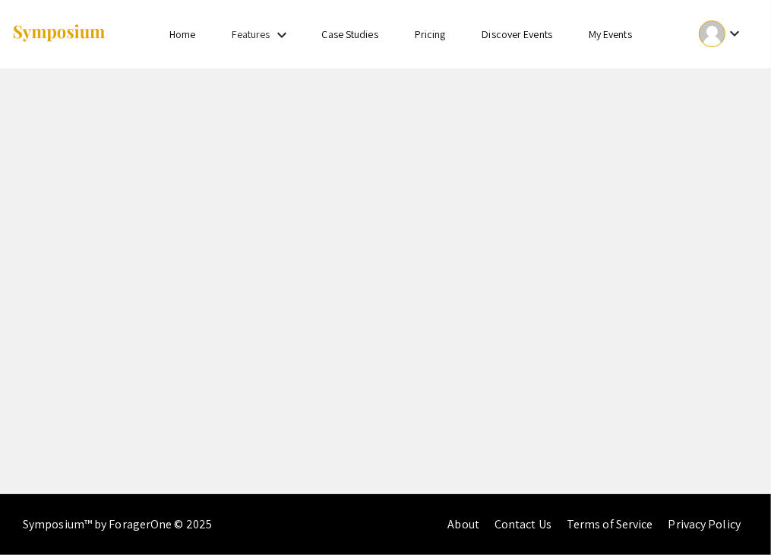
click at [676, 401] on div "Skip navigation Home Features keyboard_arrow_down Case Studies Pricing Discover…" at bounding box center [385, 247] width 771 height 494
click at [441, 185] on div "Skip navigation Home Features keyboard_arrow_down Case Studies Pricing Discover…" at bounding box center [385, 247] width 771 height 494
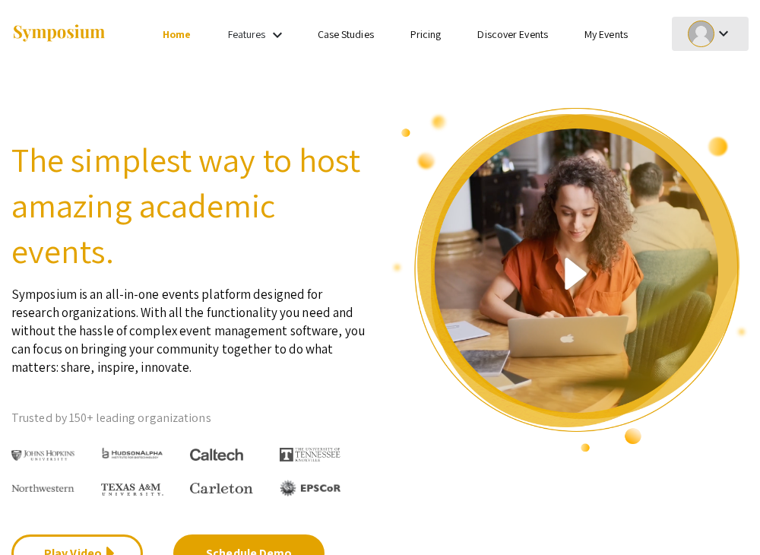
click at [714, 28] on mat-icon "keyboard_arrow_down" at bounding box center [723, 33] width 18 height 18
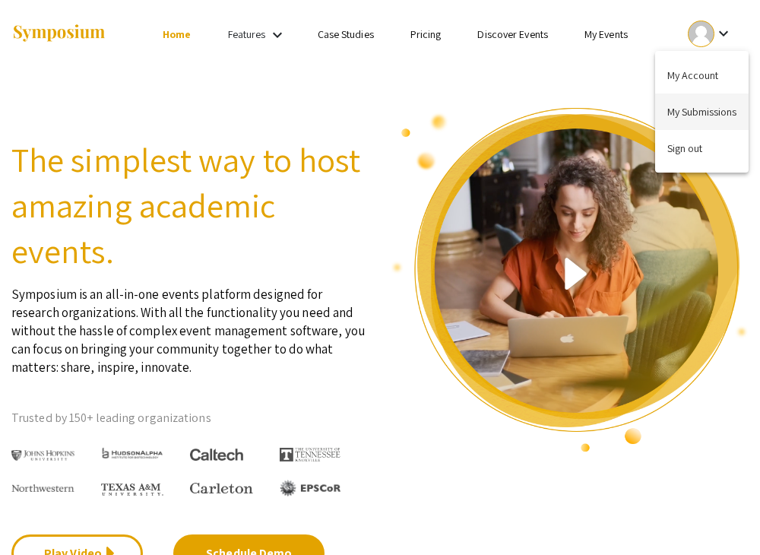
click at [697, 116] on button "My Submissions" at bounding box center [701, 111] width 93 height 36
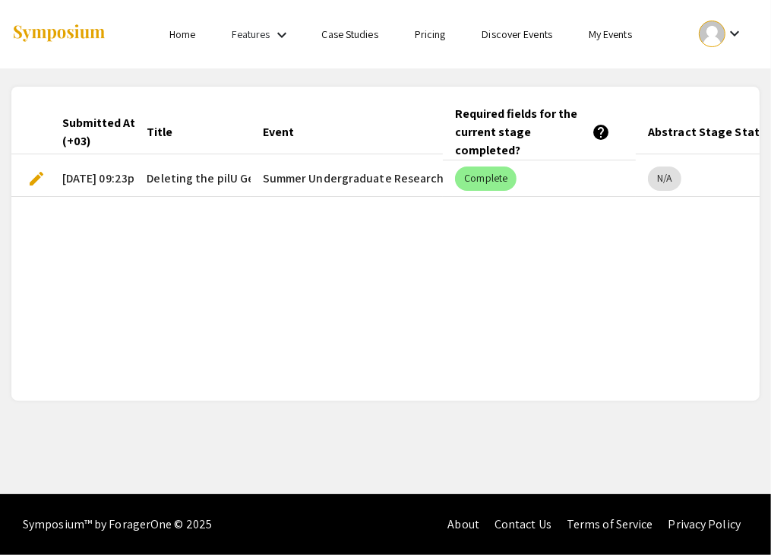
click at [33, 179] on span "edit" at bounding box center [36, 178] width 18 height 18
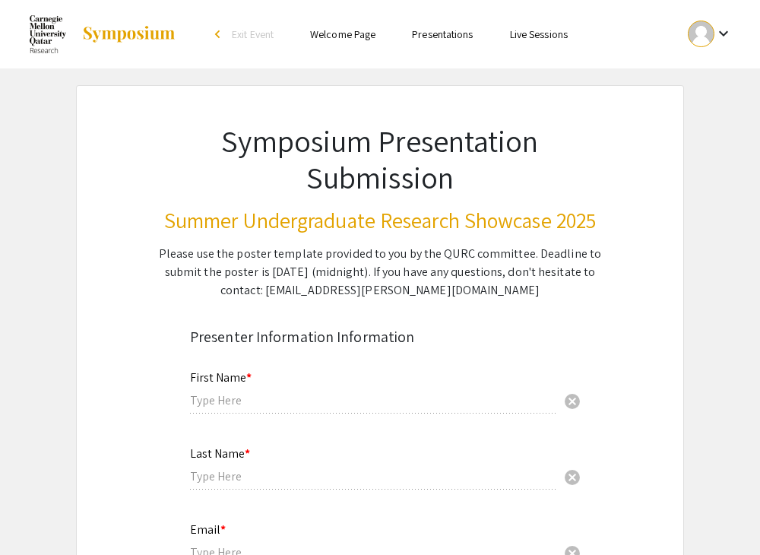
type input "Ragad"
type input "Sadaqa"
type input "[EMAIL_ADDRESS][DOMAIN_NAME]"
radio input "true"
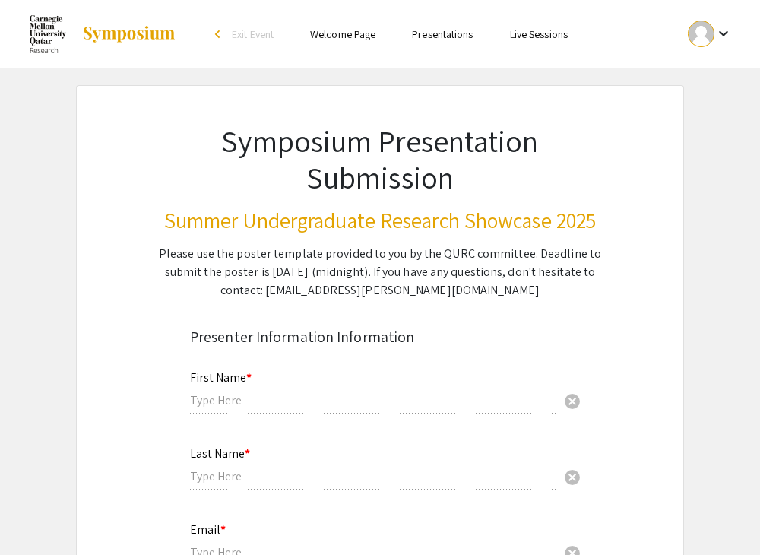
type input "[PERSON_NAME], [PERSON_NAME]"
radio input "true"
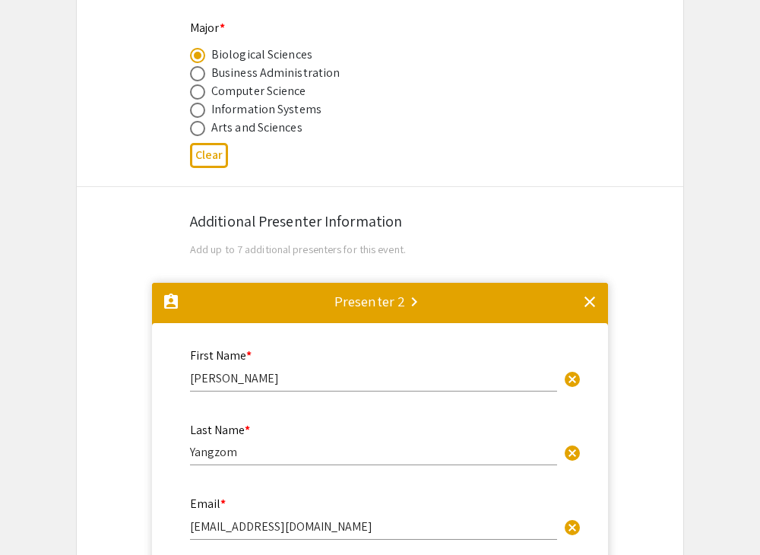
select select "custom"
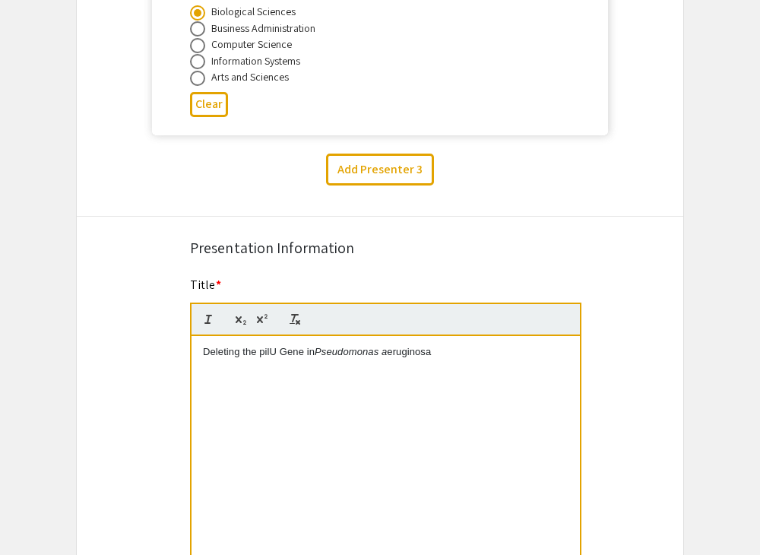
type input "0"
select select "custom"
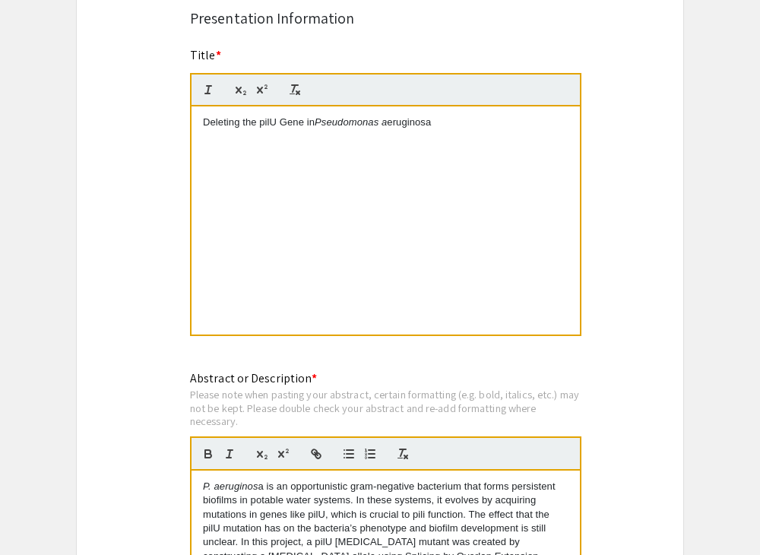
scroll to position [1712, 0]
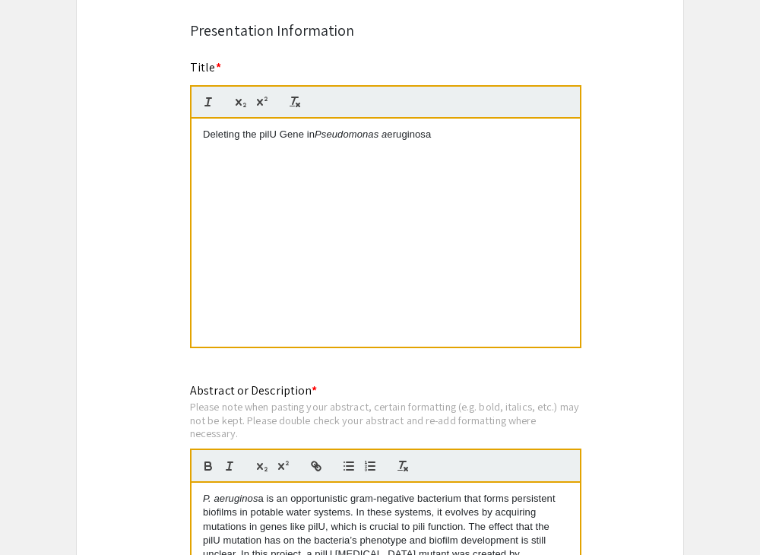
type input "1"
drag, startPoint x: 441, startPoint y: 134, endPoint x: 385, endPoint y: 131, distance: 55.6
click at [385, 131] on p "Deleting the pilU Gene in Pseudomonas a eruginosa" at bounding box center [385, 135] width 365 height 14
select select "custom"
click at [649, 213] on div "Symposium Presentation Submission Summer Undergraduate Research Showcase 2025 P…" at bounding box center [380, 177] width 608 height 3608
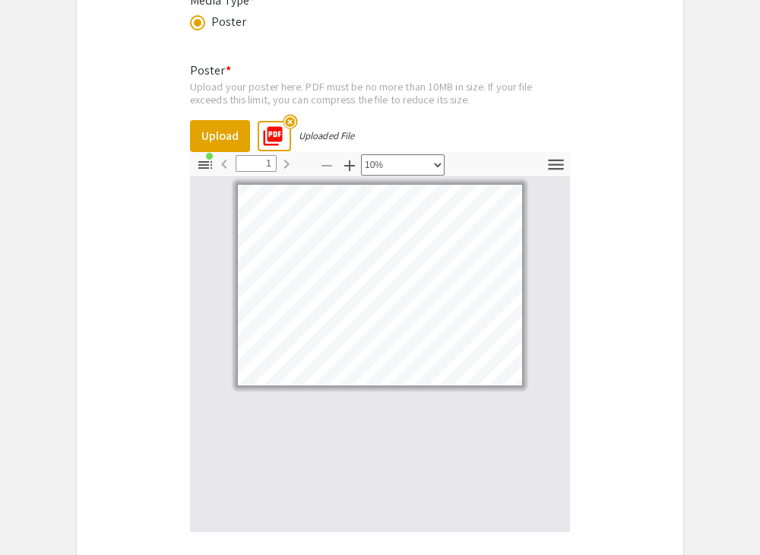
scroll to position [2938, 0]
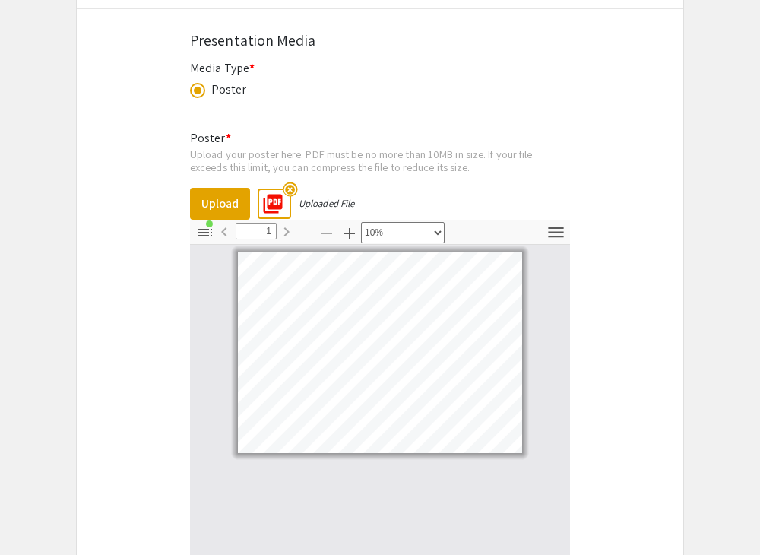
click at [285, 182] on mat-icon "highlight_off" at bounding box center [290, 189] width 14 height 14
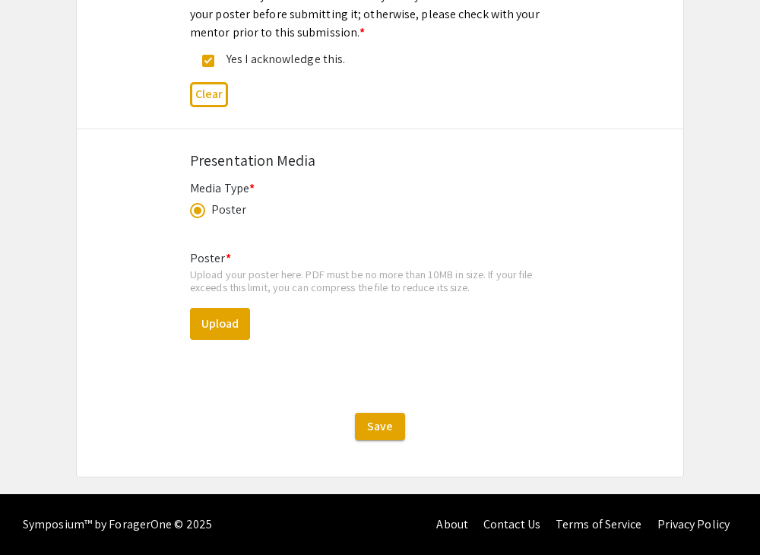
scroll to position [2796, 0]
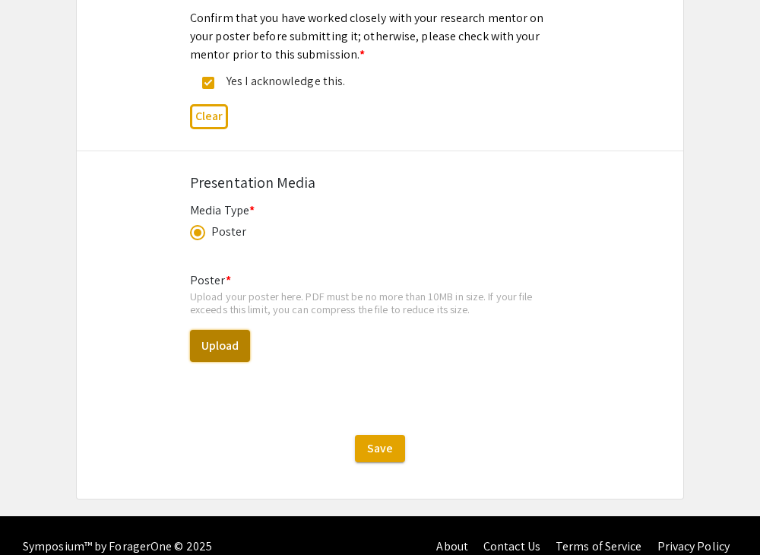
click at [221, 330] on button "Upload" at bounding box center [220, 346] width 60 height 32
select select "custom"
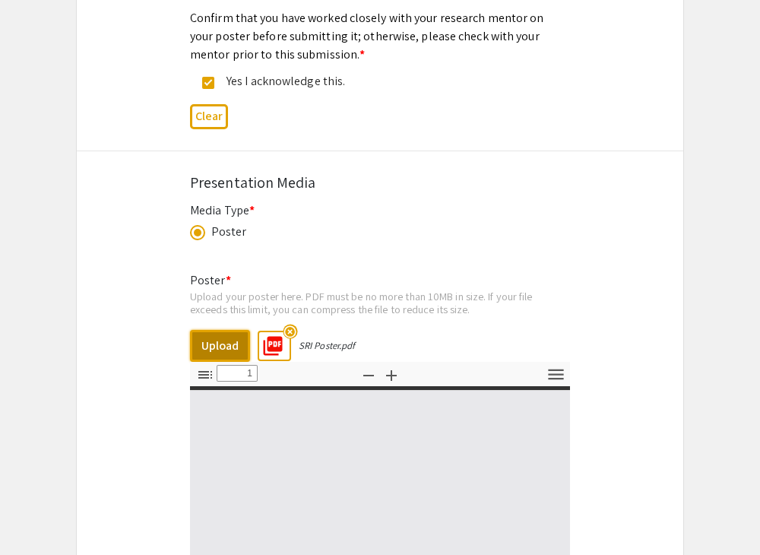
type input "0"
select select "auto"
type input "1"
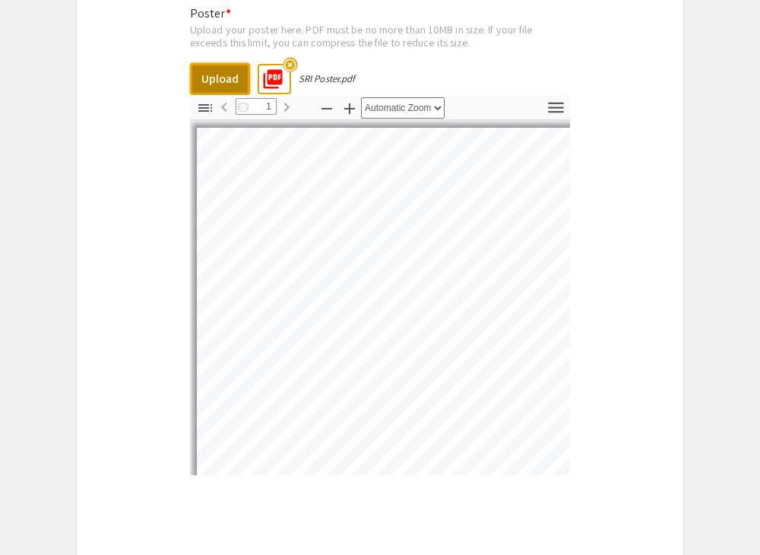
scroll to position [3076, 0]
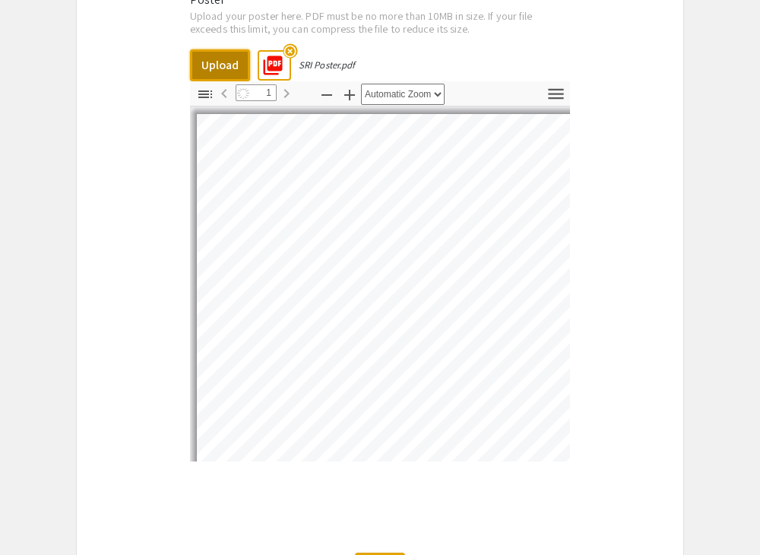
select select "custom"
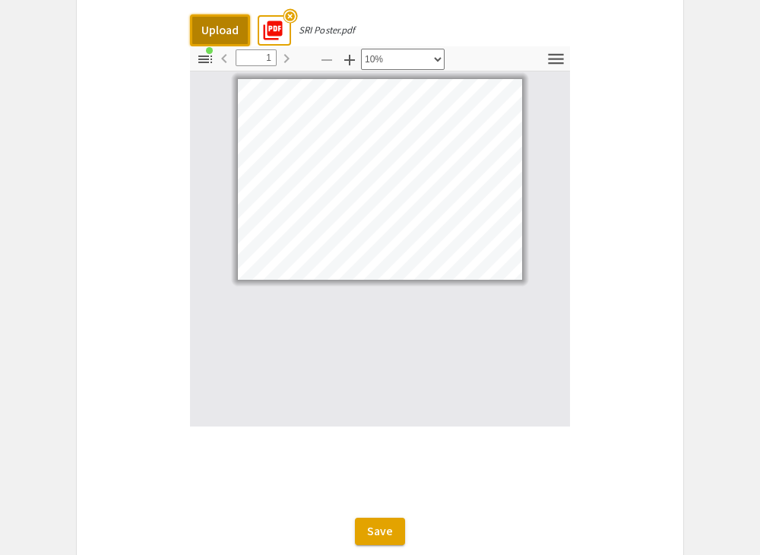
scroll to position [3116, 0]
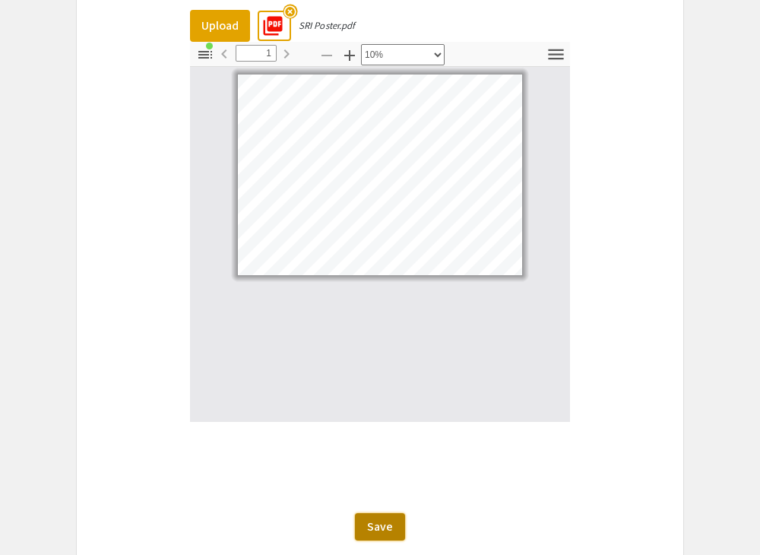
click at [392, 518] on span "Save" at bounding box center [380, 526] width 26 height 16
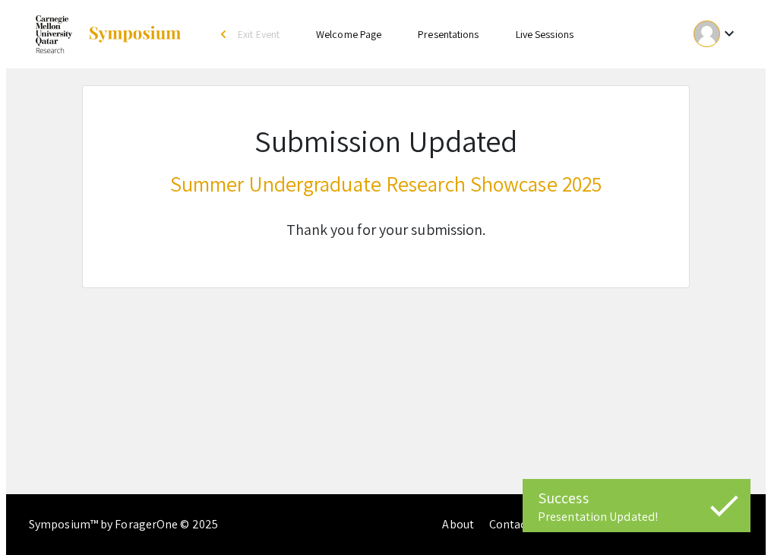
scroll to position [0, 0]
